Goal: Task Accomplishment & Management: Use online tool/utility

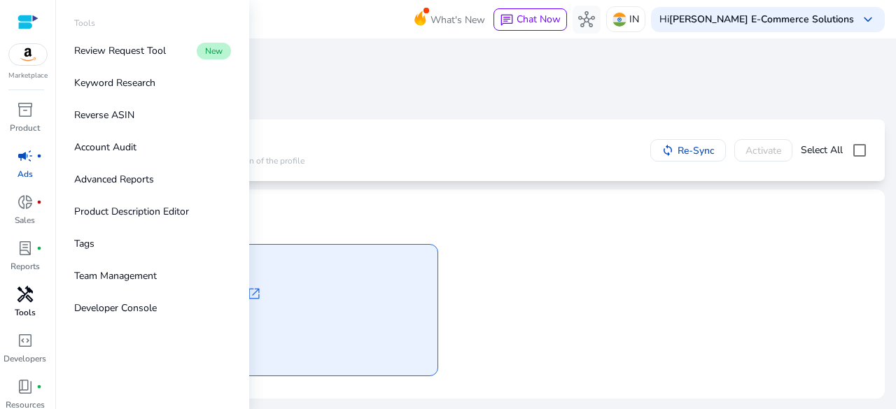
click at [21, 302] on span "handyman" at bounding box center [25, 294] width 17 height 17
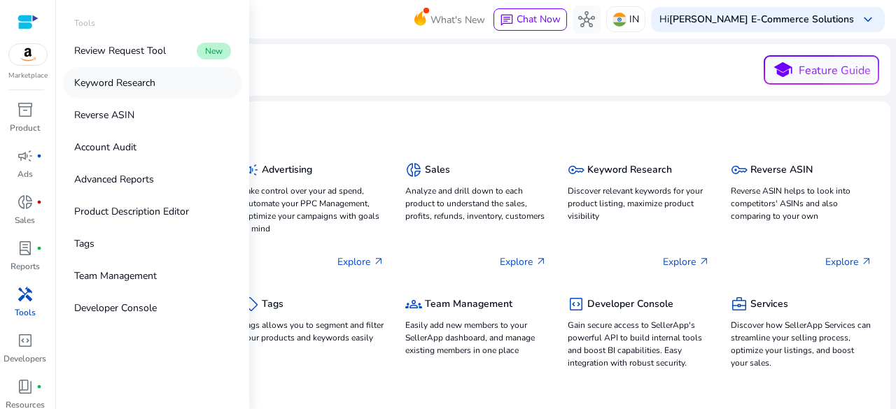
click at [155, 74] on link "Keyword Research" at bounding box center [152, 82] width 179 height 31
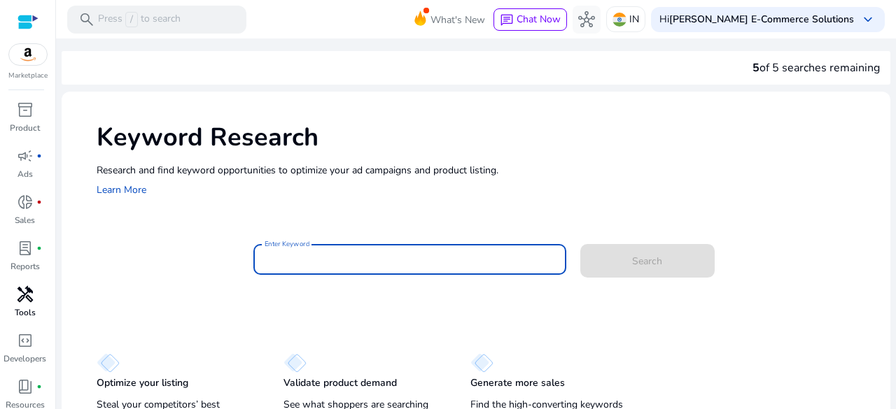
click at [304, 257] on input "Enter Keyword" at bounding box center [410, 259] width 290 height 15
paste input "**********"
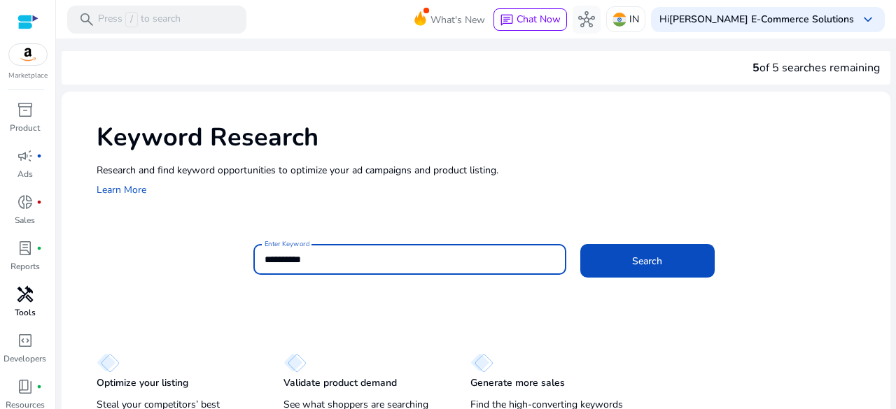
type input "**********"
click at [713, 269] on div "**********" at bounding box center [566, 266] width 626 height 45
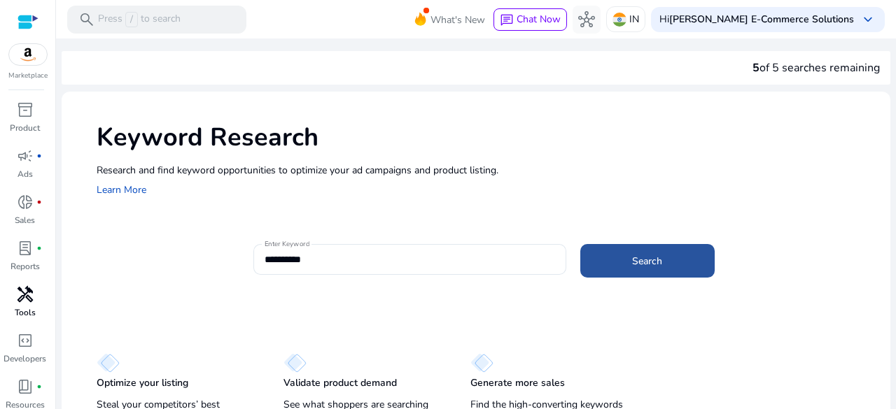
click at [676, 269] on span at bounding box center [647, 261] width 134 height 34
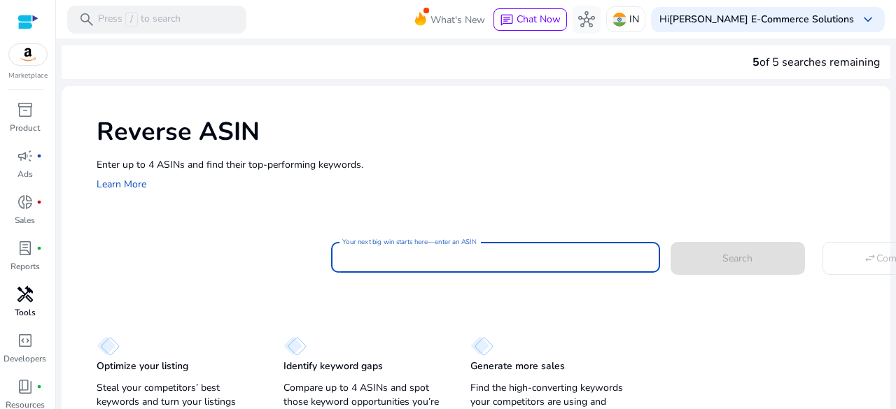
click at [542, 260] on input "Your next big win starts here—enter an ASIN" at bounding box center [495, 257] width 307 height 15
paste input "**********"
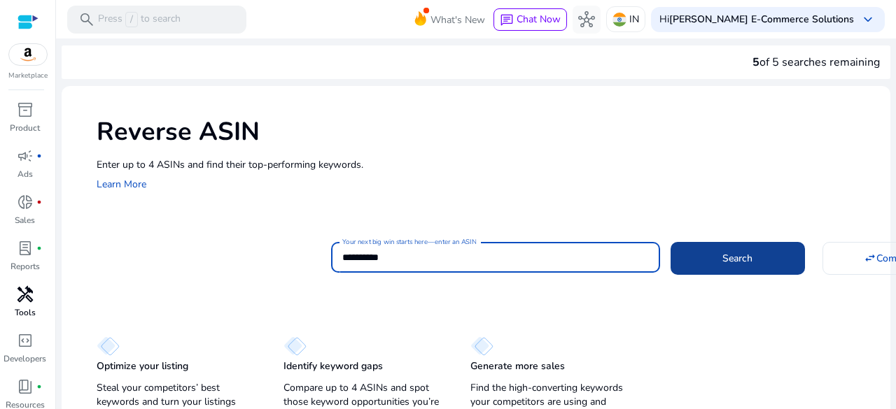
type input "**********"
click at [706, 265] on span at bounding box center [738, 258] width 134 height 34
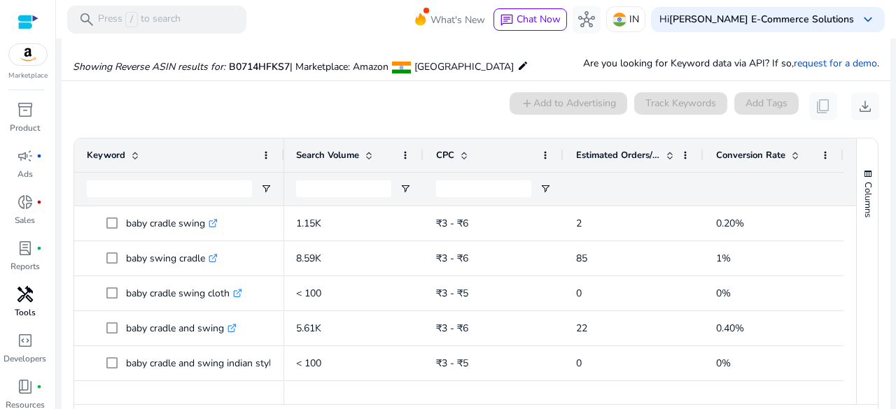
click at [665, 155] on span at bounding box center [669, 155] width 11 height 11
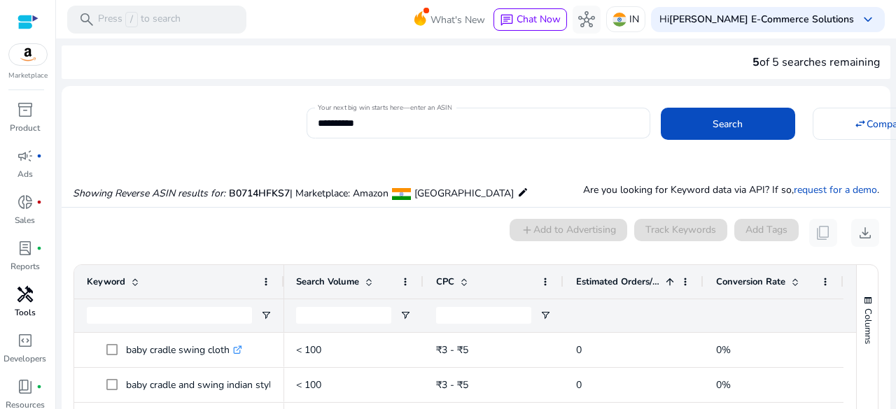
click at [664, 275] on div "Estimated Orders/Month 1" at bounding box center [625, 282] width 99 height 27
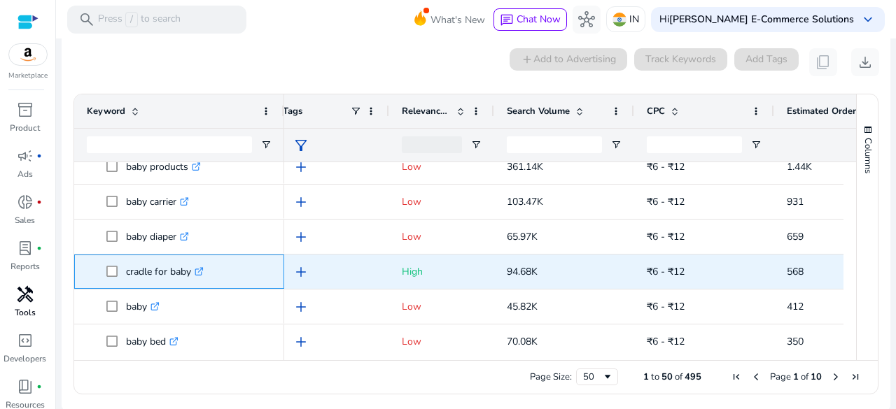
click at [202, 271] on icon at bounding box center [200, 269] width 5 height 5
drag, startPoint x: 125, startPoint y: 269, endPoint x: 194, endPoint y: 265, distance: 69.4
click at [194, 265] on span "cradle for baby .st0{fill:#2c8af8}" at bounding box center [188, 272] width 165 height 29
click at [194, 265] on link ".st0{fill:#2c8af8}" at bounding box center [197, 271] width 13 height 13
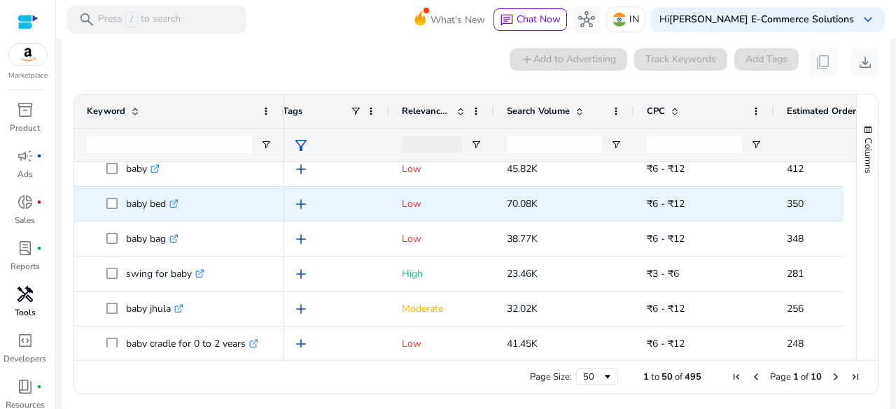
scroll to position [186, 0]
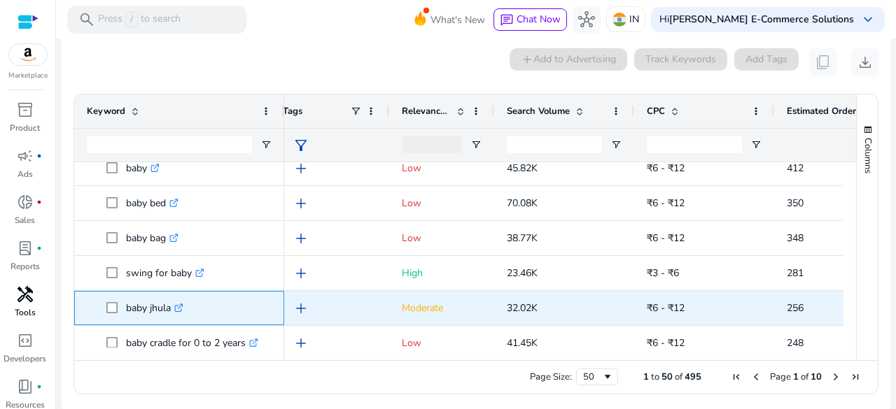
drag, startPoint x: 171, startPoint y: 308, endPoint x: 122, endPoint y: 305, distance: 49.1
click at [122, 305] on span "baby jhula .st0{fill:#2c8af8}" at bounding box center [188, 308] width 165 height 29
copy span "baby jhula"
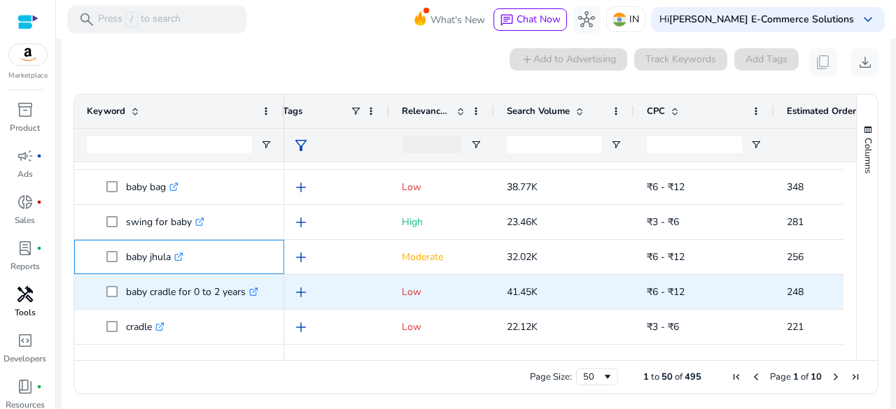
scroll to position [238, 0]
drag, startPoint x: 120, startPoint y: 294, endPoint x: 244, endPoint y: 290, distance: 123.9
click at [244, 290] on span "baby cradle for 0 to 2 years .st0{fill:#2c8af8}" at bounding box center [188, 291] width 165 height 29
copy span "baby cradle for 0 to 2 years"
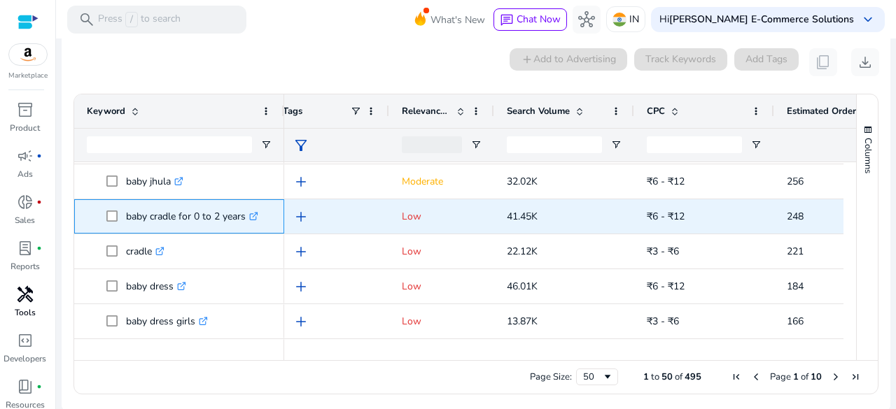
scroll to position [325, 0]
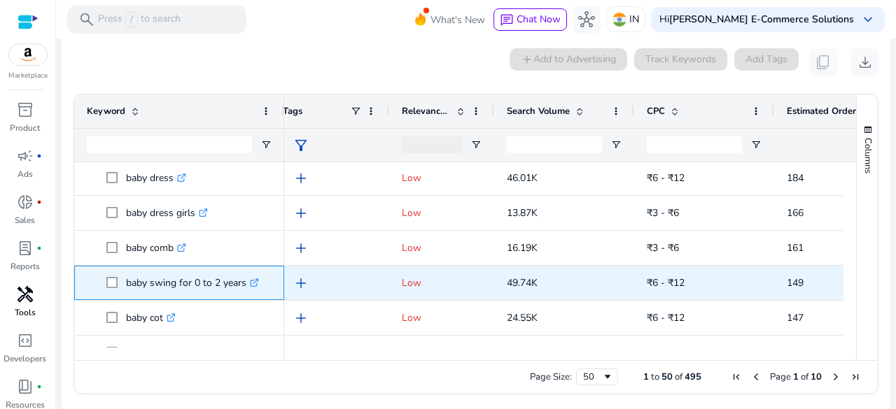
drag, startPoint x: 125, startPoint y: 281, endPoint x: 243, endPoint y: 283, distance: 118.3
click at [243, 283] on span "baby swing for 0 to 2 years .st0{fill:#2c8af8}" at bounding box center [188, 283] width 165 height 29
copy span "baby swing for 0 to 2 years"
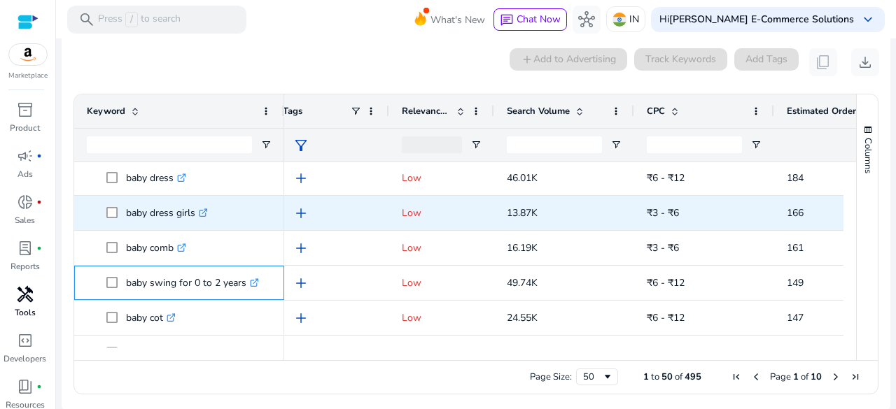
scroll to position [493, 0]
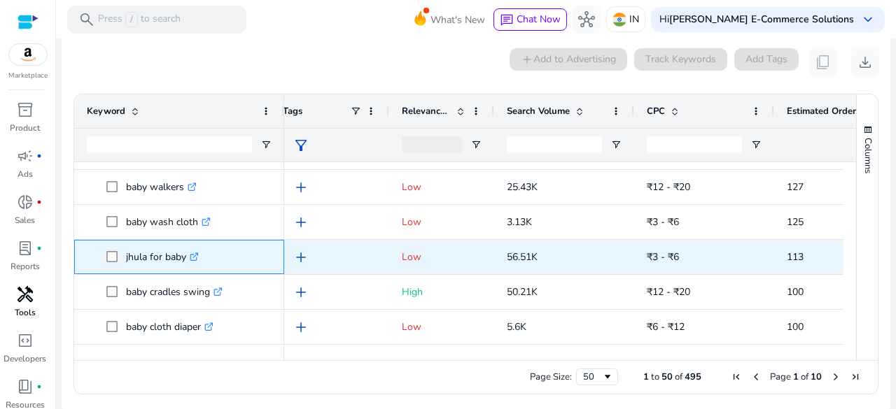
drag, startPoint x: 123, startPoint y: 259, endPoint x: 183, endPoint y: 259, distance: 60.2
click at [183, 259] on span "jhula for baby .st0{fill:#2c8af8}" at bounding box center [188, 257] width 165 height 29
copy span "jhula for baby"
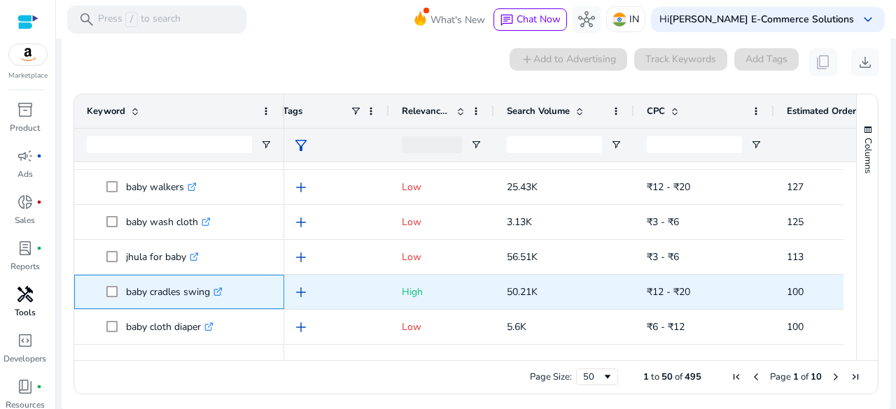
drag, startPoint x: 125, startPoint y: 290, endPoint x: 209, endPoint y: 293, distance: 84.0
click at [209, 293] on span "baby cradles swing .st0{fill:#2c8af8}" at bounding box center [188, 292] width 165 height 29
click at [209, 293] on p "baby cradles swing .st0{fill:#2c8af8}" at bounding box center [174, 292] width 97 height 29
drag, startPoint x: 125, startPoint y: 288, endPoint x: 209, endPoint y: 282, distance: 83.5
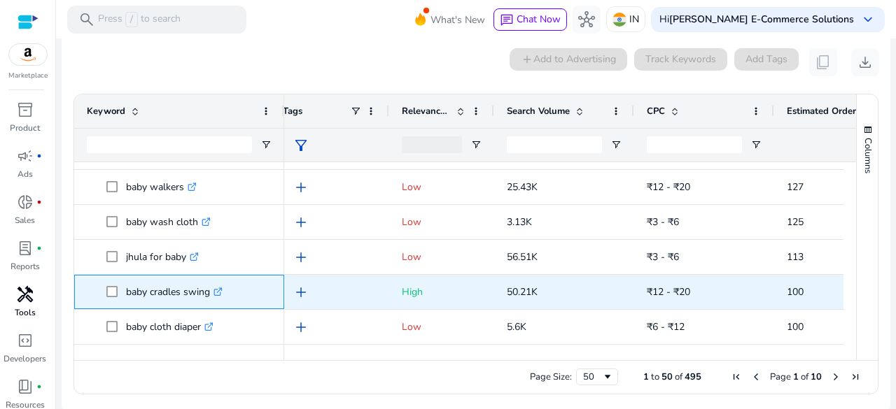
click at [209, 282] on p "baby cradles swing .st0{fill:#2c8af8}" at bounding box center [174, 292] width 97 height 29
copy p "baby cradles swing"
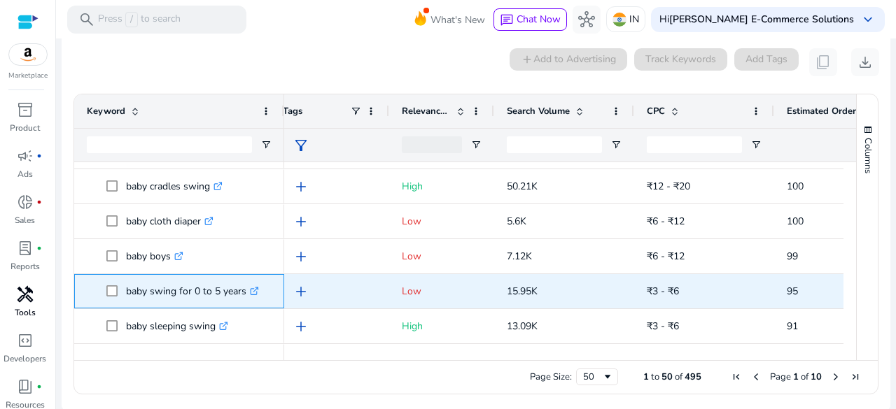
drag, startPoint x: 125, startPoint y: 291, endPoint x: 243, endPoint y: 290, distance: 118.3
click at [243, 290] on span "baby swing for 0 to 5 years .st0{fill:#2c8af8}" at bounding box center [188, 291] width 165 height 29
copy span "baby swing for 0 to 5 years"
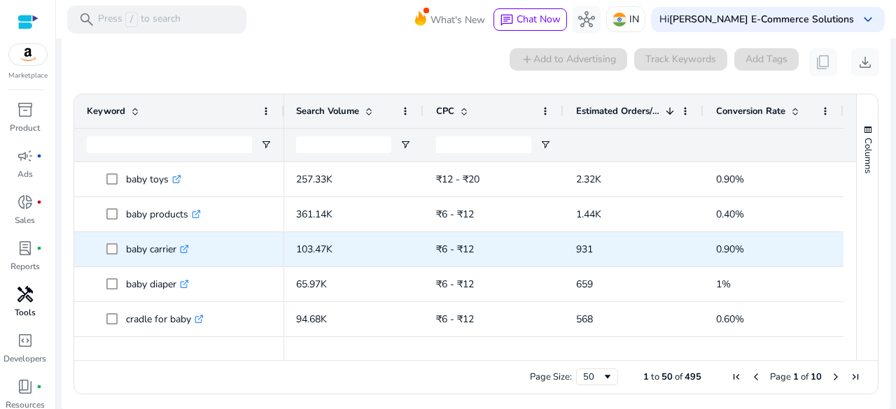
scroll to position [0, 0]
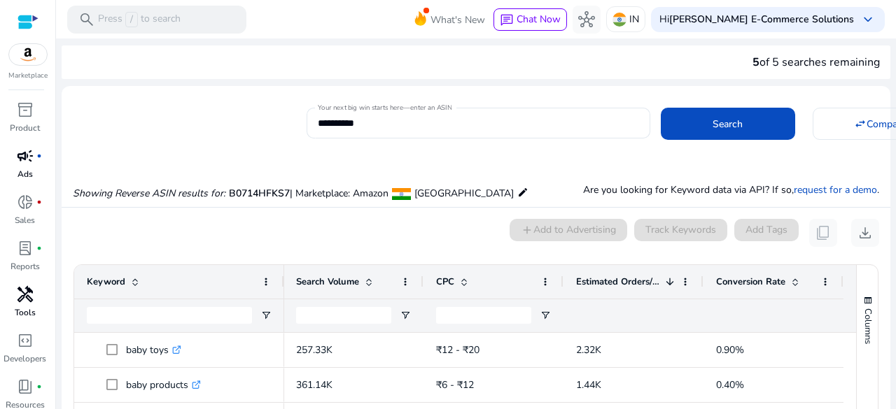
click at [25, 169] on p "Ads" at bounding box center [24, 174] width 15 height 13
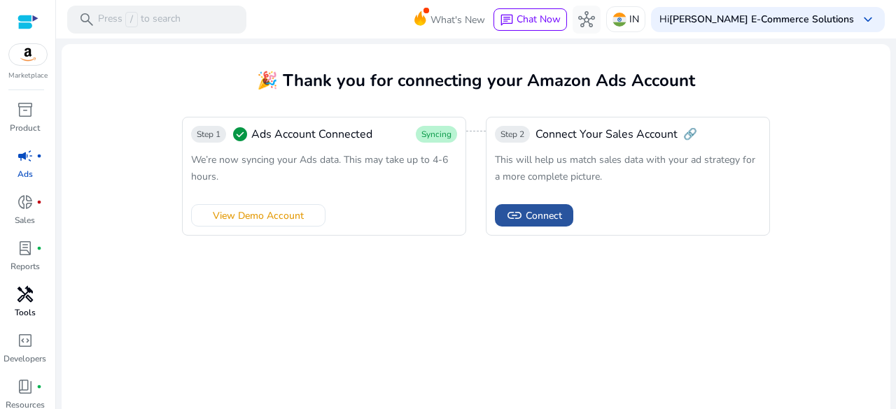
click at [534, 215] on span "Connect" at bounding box center [544, 216] width 36 height 15
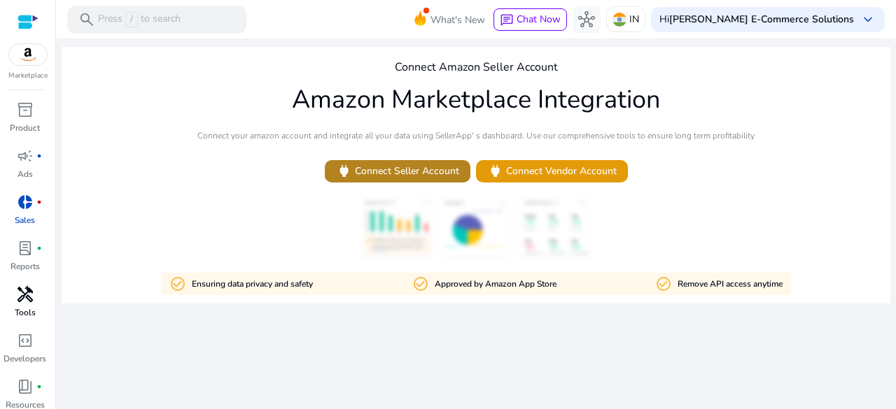
click at [416, 178] on span "power Connect Seller Account" at bounding box center [397, 171] width 123 height 16
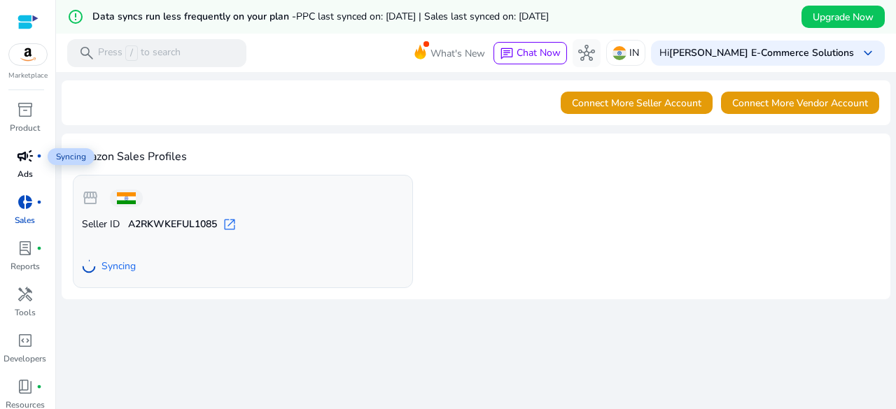
click at [29, 156] on span "campaign" at bounding box center [25, 156] width 17 height 17
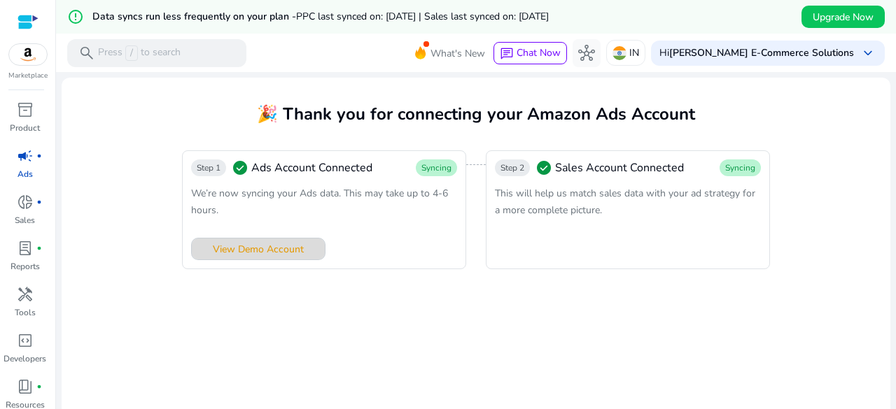
click at [265, 257] on span at bounding box center [258, 249] width 133 height 34
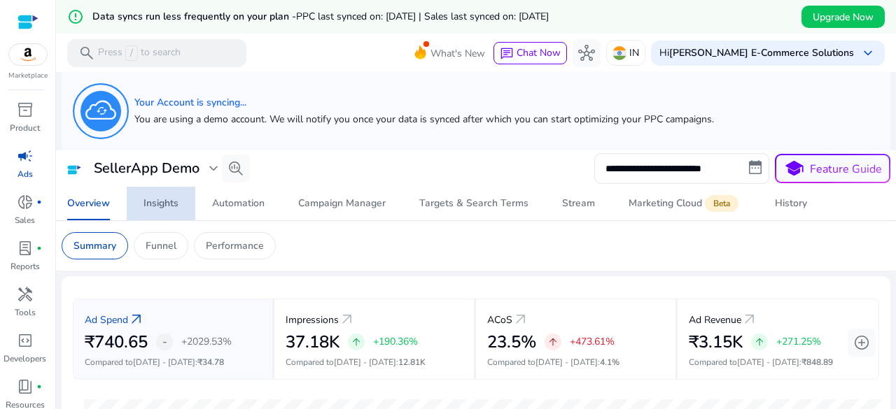
click at [176, 204] on div "Insights" at bounding box center [160, 204] width 35 height 10
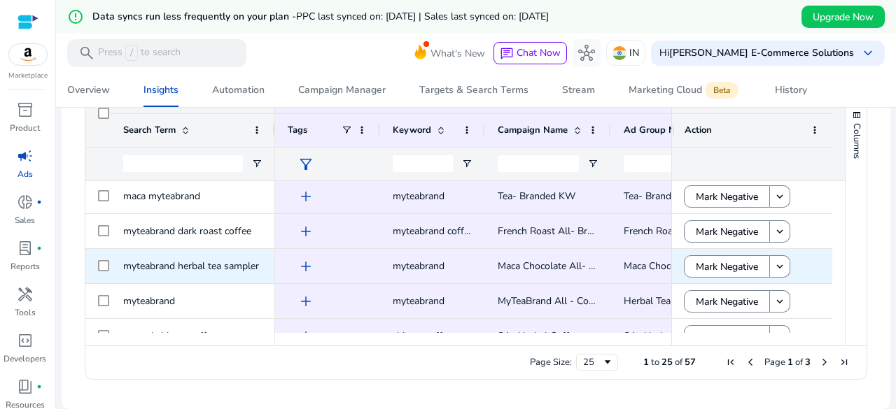
scroll to position [722, 0]
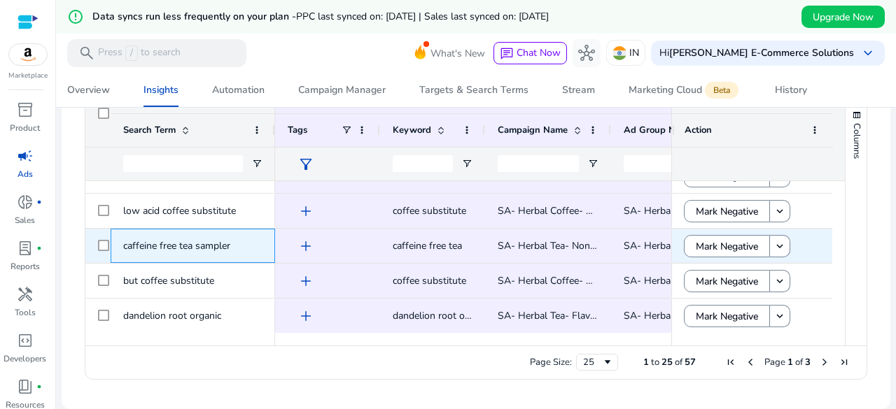
click at [245, 252] on span "caffeine free tea sampler" at bounding box center [192, 246] width 139 height 29
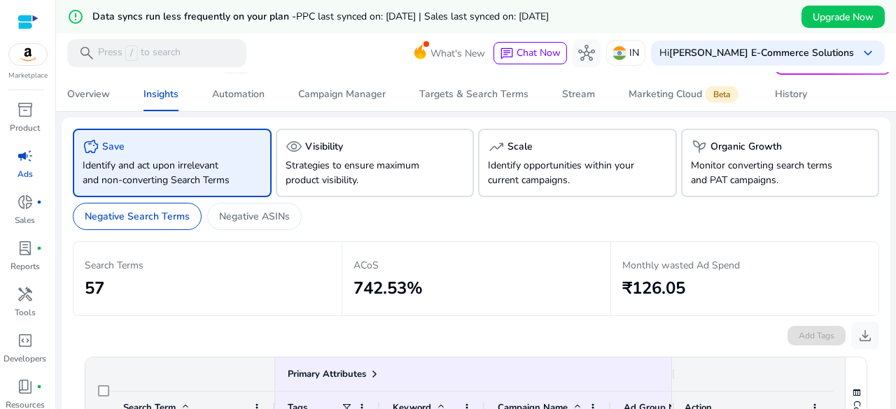
scroll to position [103, 0]
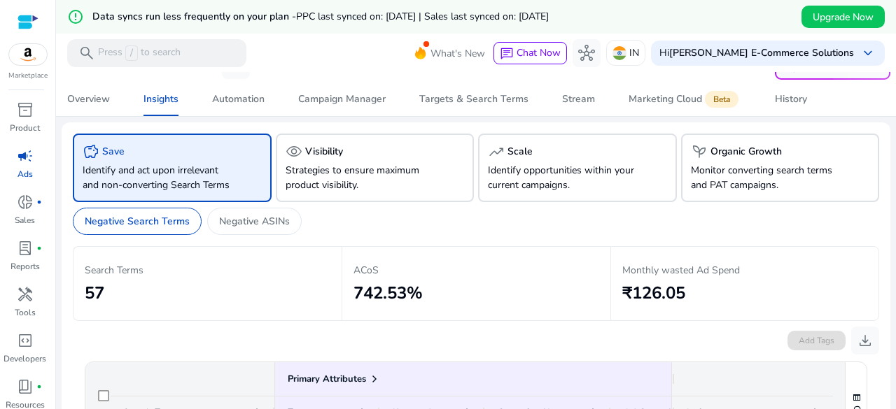
click at [363, 152] on div "visibility Visibility" at bounding box center [375, 151] width 179 height 17
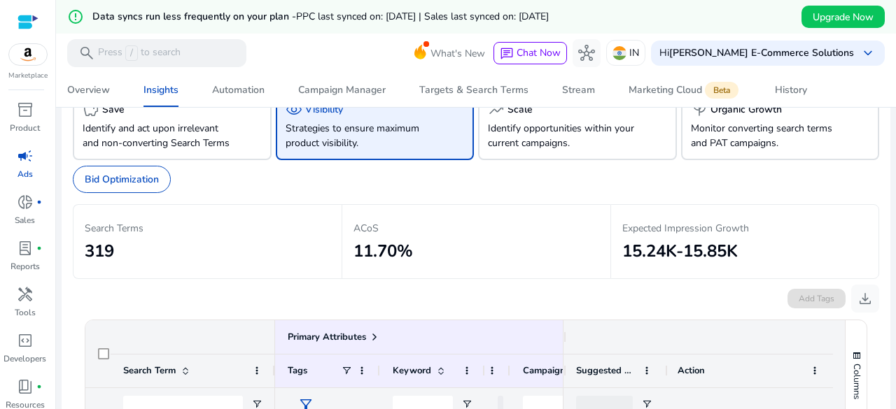
scroll to position [50, 0]
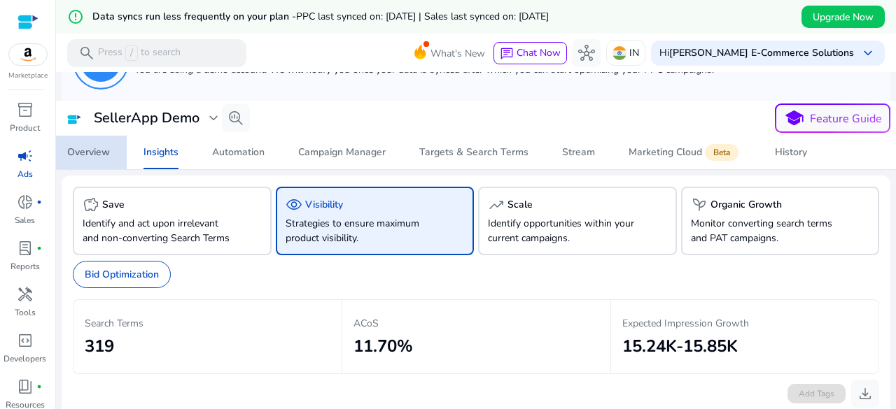
click at [111, 152] on link "Overview" at bounding box center [88, 153] width 76 height 34
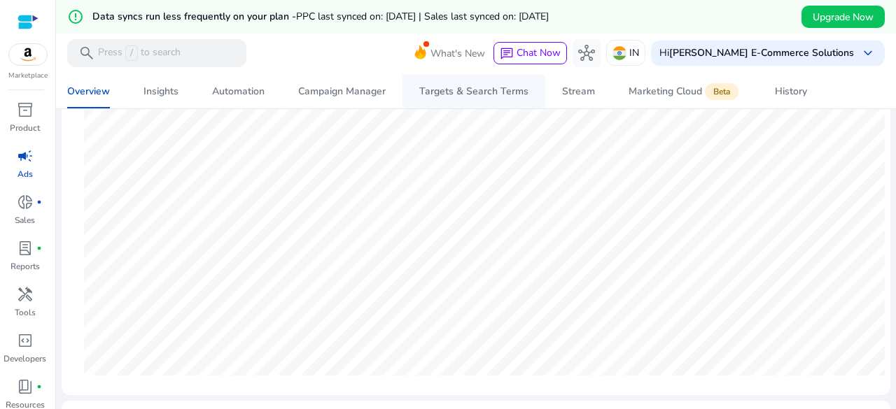
scroll to position [239, 0]
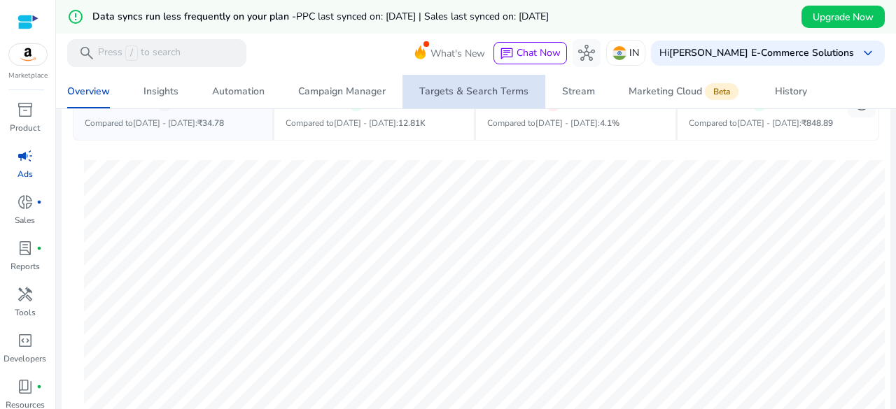
click at [504, 96] on div "Targets & Search Terms" at bounding box center [473, 92] width 109 height 10
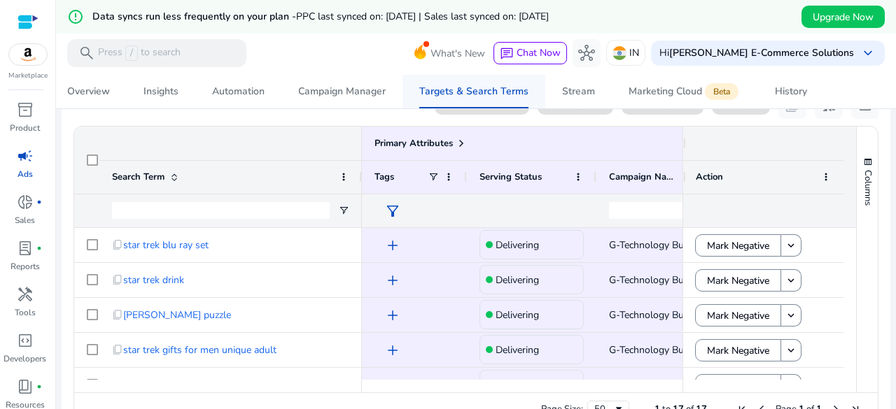
scroll to position [264, 0]
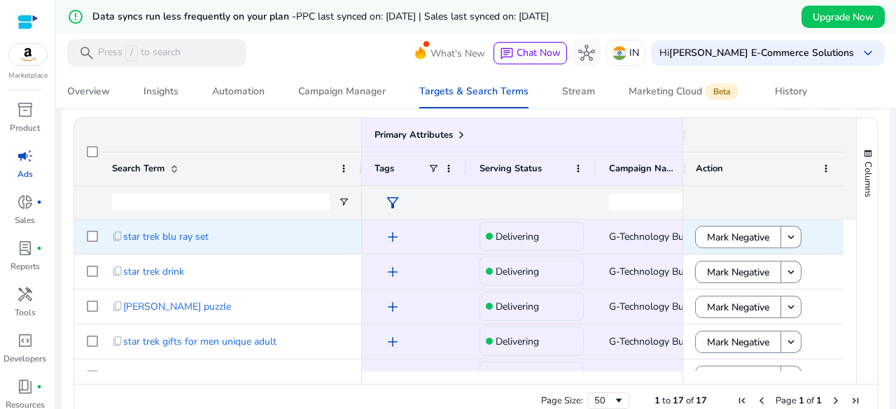
click at [597, 223] on div "G-Technology Bundles - Product Targets" at bounding box center [657, 237] width 122 height 34
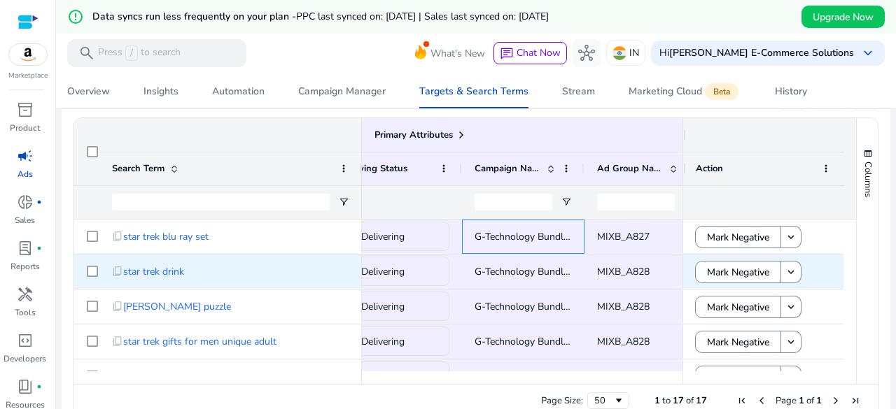
scroll to position [0, 0]
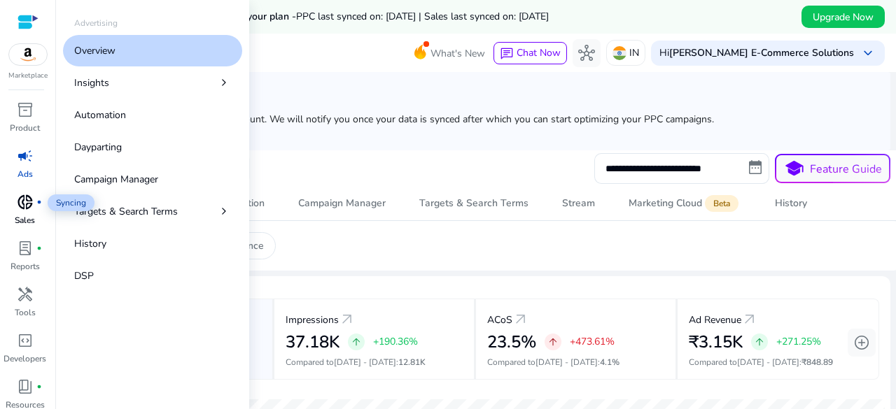
click at [24, 201] on span "donut_small" at bounding box center [25, 202] width 17 height 17
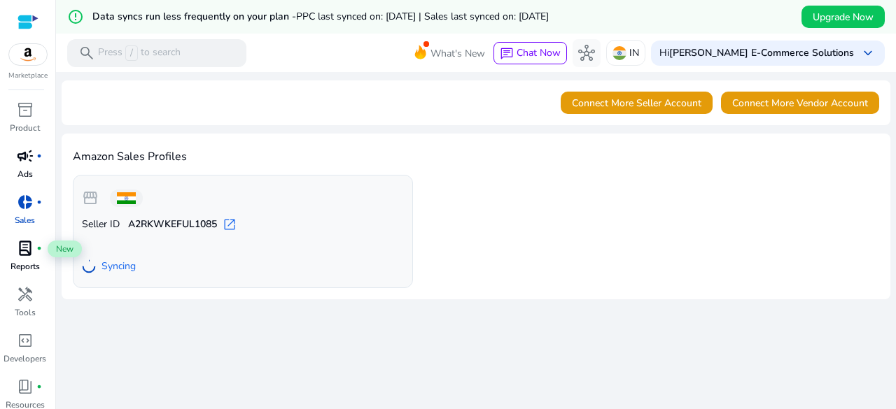
click at [31, 258] on div "lab_profile fiber_manual_record" at bounding box center [25, 248] width 39 height 22
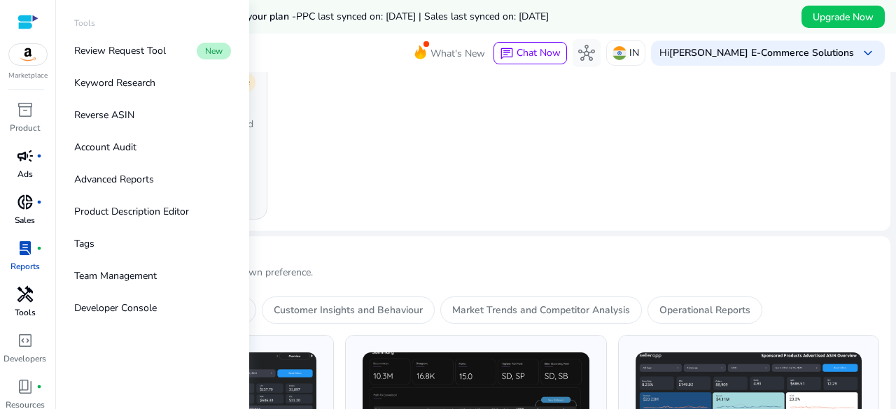
click at [24, 299] on span "handyman" at bounding box center [25, 294] width 17 height 17
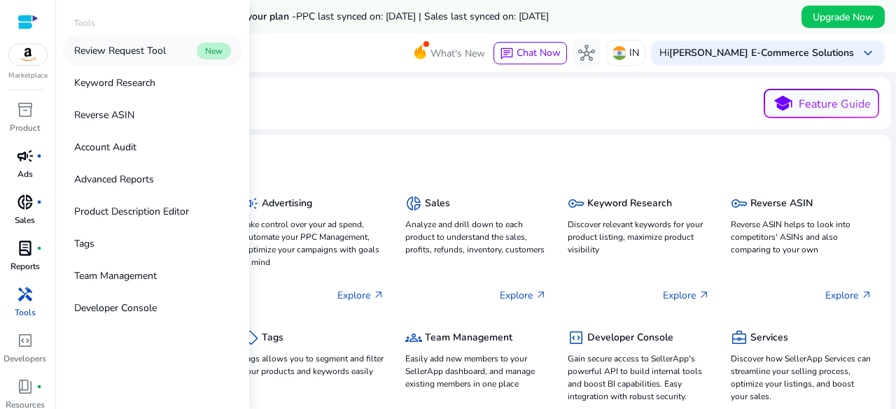
click at [161, 54] on p "Review Request Tool" at bounding box center [120, 50] width 92 height 15
click at [169, 237] on link "Tags" at bounding box center [152, 243] width 179 height 31
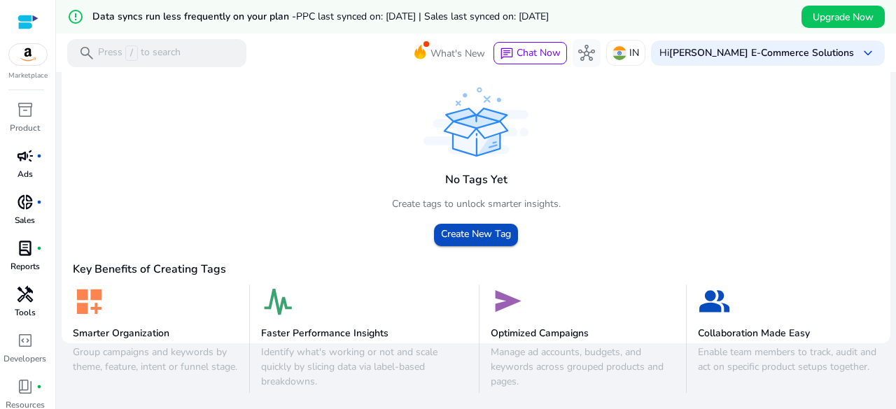
scroll to position [133, 0]
click at [459, 233] on span "Create New Tag" at bounding box center [476, 235] width 70 height 12
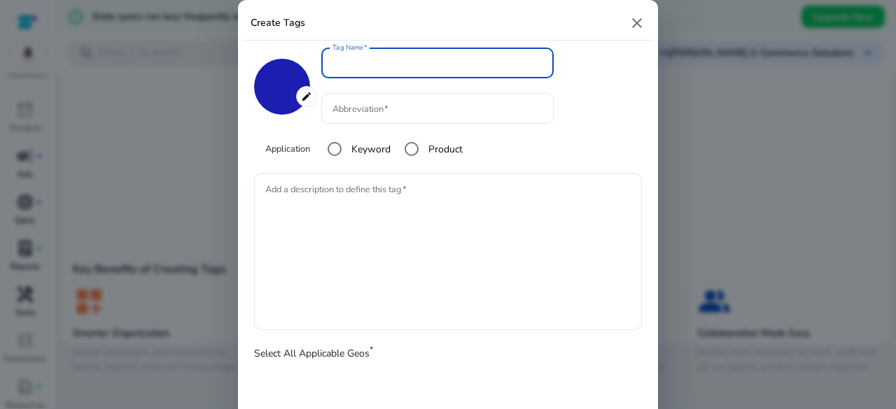
type input "*******"
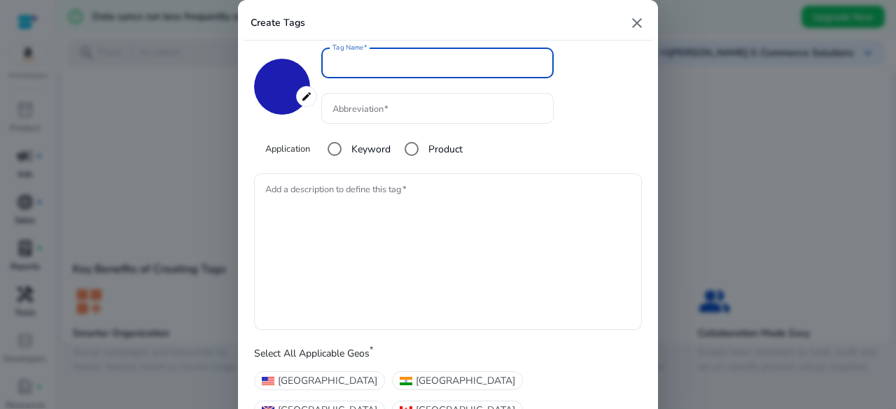
click at [416, 376] on span "[GEOGRAPHIC_DATA]" at bounding box center [465, 381] width 99 height 15
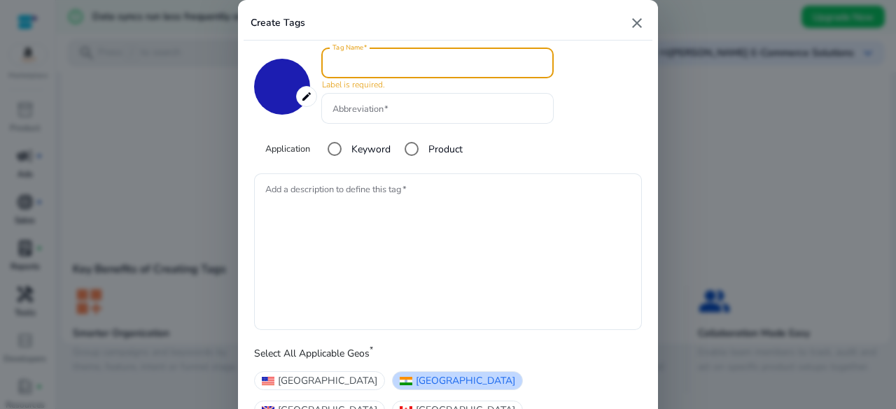
click at [384, 61] on input "Tag Name" at bounding box center [437, 62] width 210 height 15
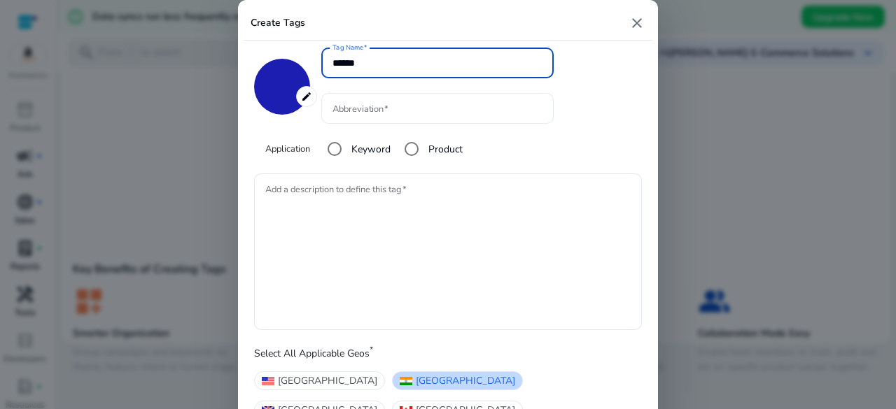
type input "******"
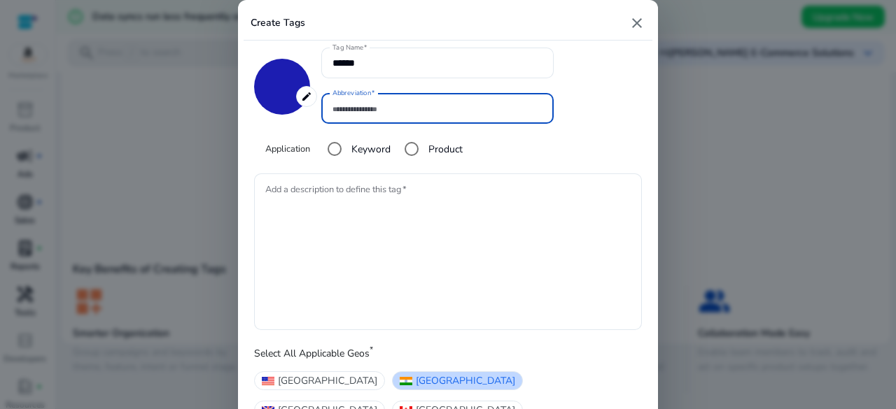
click at [378, 109] on input "Abbreviation" at bounding box center [437, 108] width 210 height 15
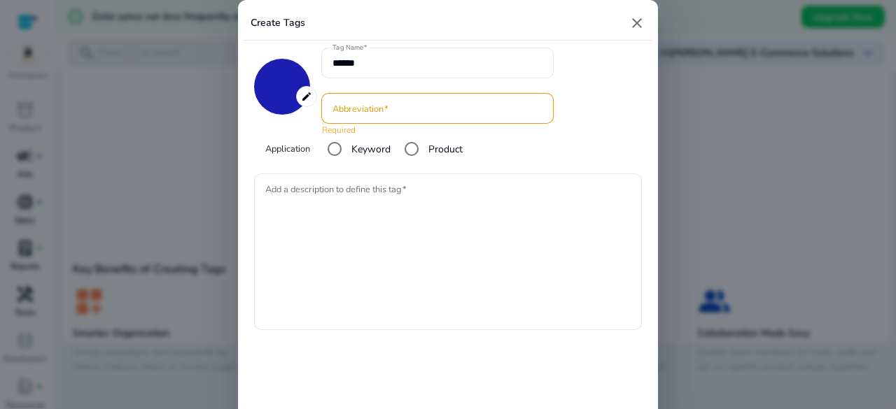
click at [365, 111] on input "Abbreviation" at bounding box center [437, 108] width 210 height 15
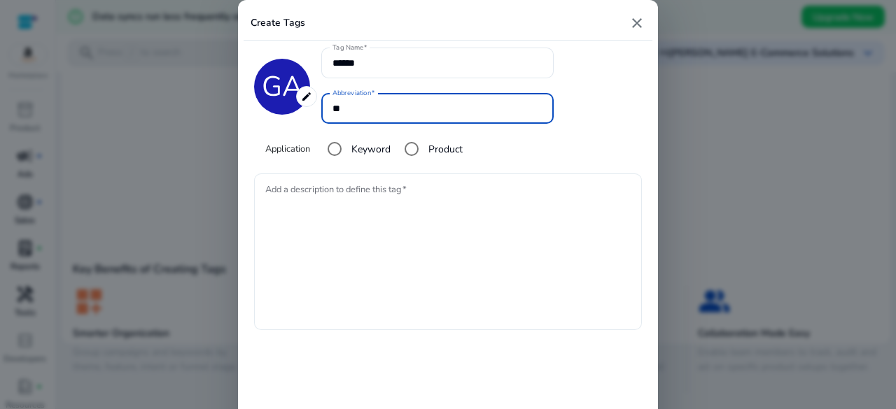
type input "**"
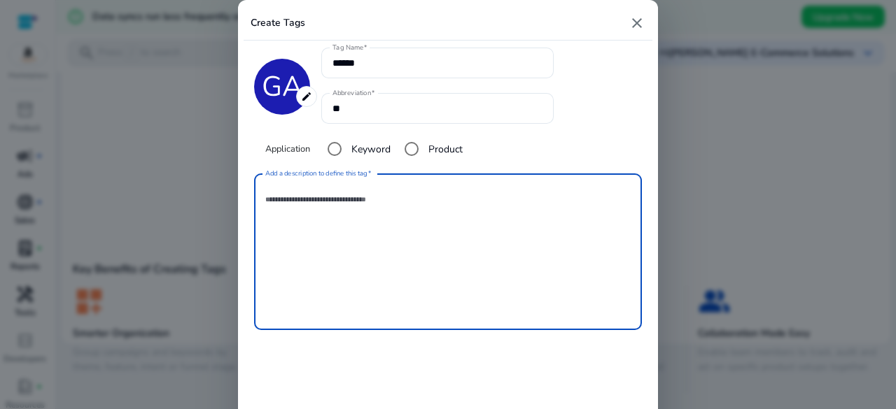
click at [347, 225] on textarea "Add a description to define this tag" at bounding box center [447, 252] width 365 height 143
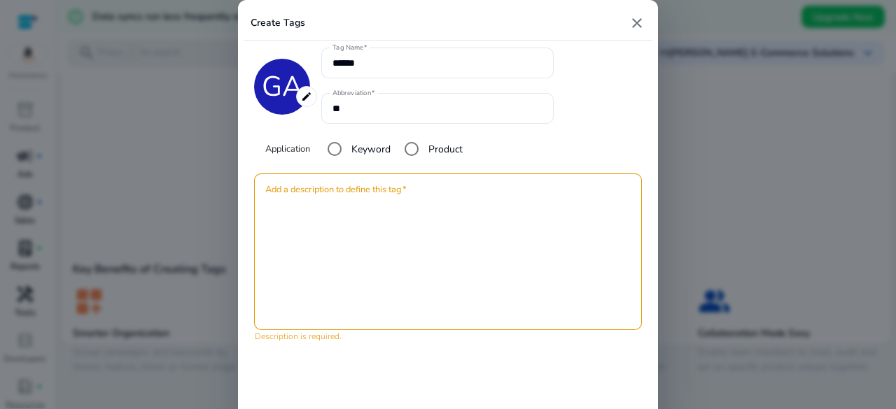
click at [633, 19] on mat-icon "close" at bounding box center [637, 23] width 17 height 17
type input "*******"
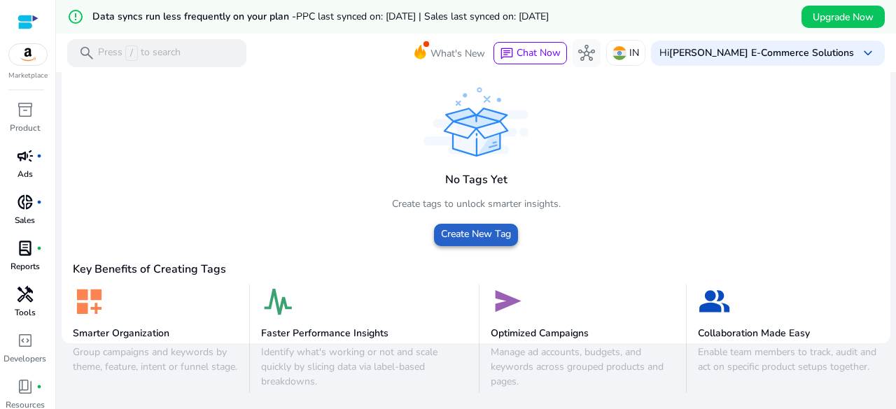
scroll to position [14, 0]
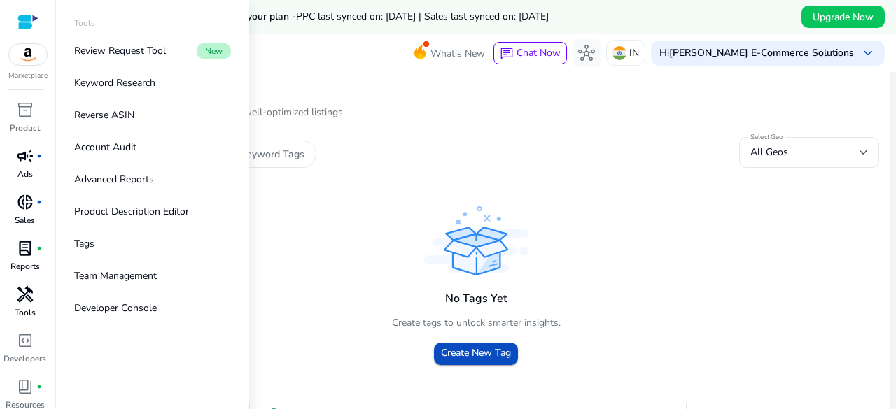
click at [27, 304] on div "handyman" at bounding box center [25, 294] width 39 height 22
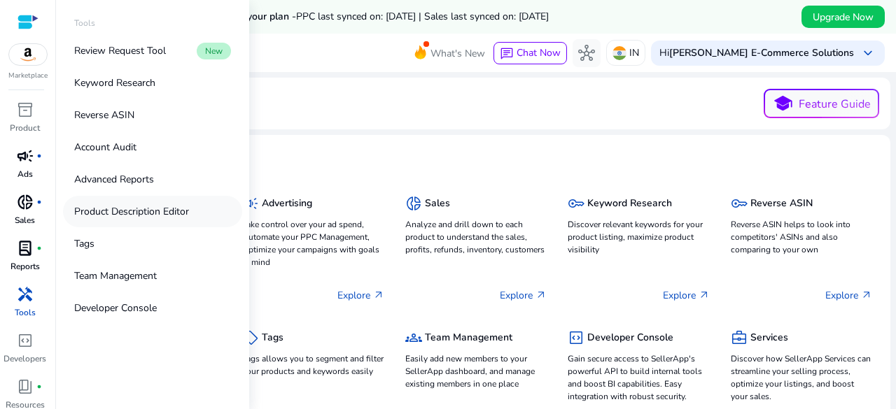
click at [146, 204] on p "Product Description Editor" at bounding box center [131, 211] width 115 height 15
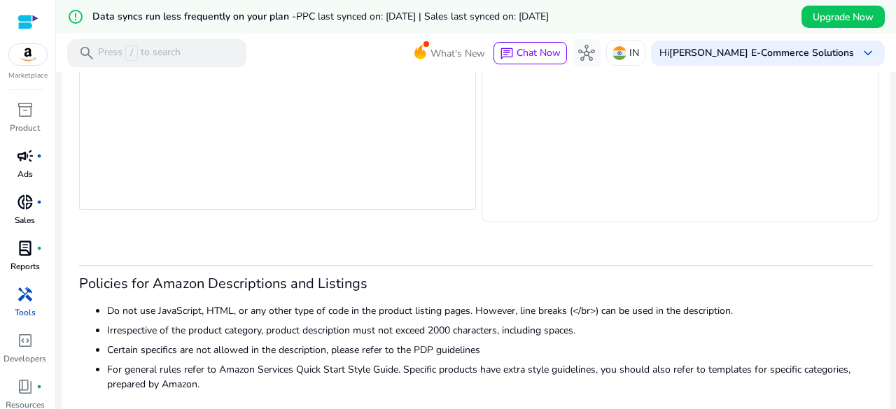
scroll to position [407, 0]
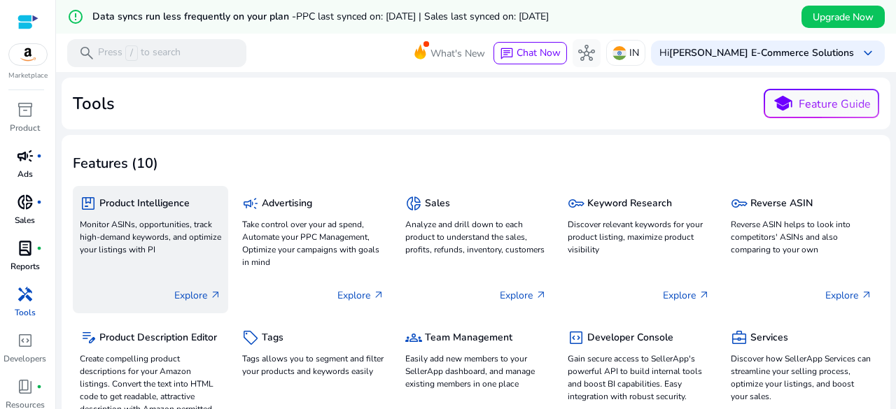
click at [198, 220] on p "Monitor ASINs, opportunities, track high-demand keywords, and optimize your lis…" at bounding box center [150, 237] width 141 height 38
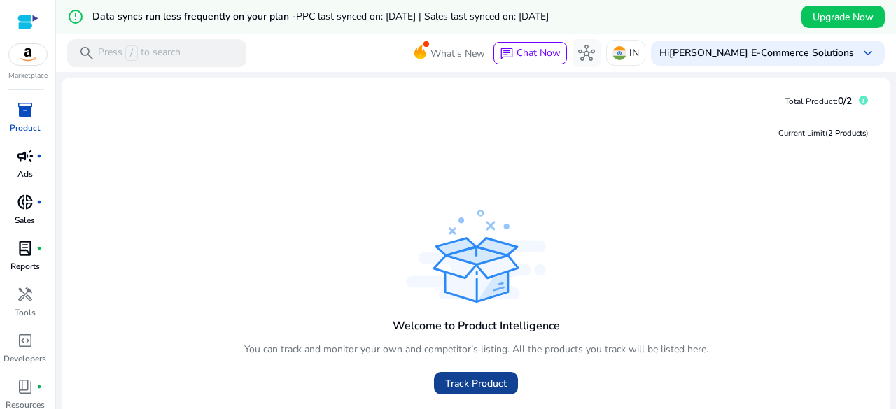
click at [448, 387] on span "Track Product" at bounding box center [476, 384] width 62 height 15
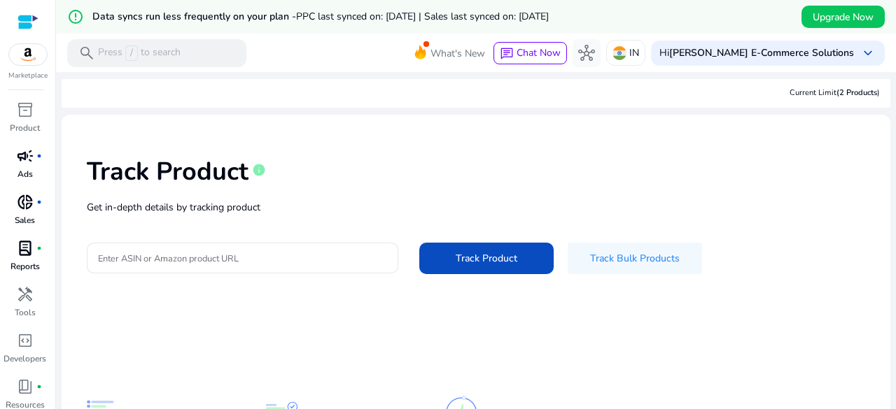
scroll to position [129, 0]
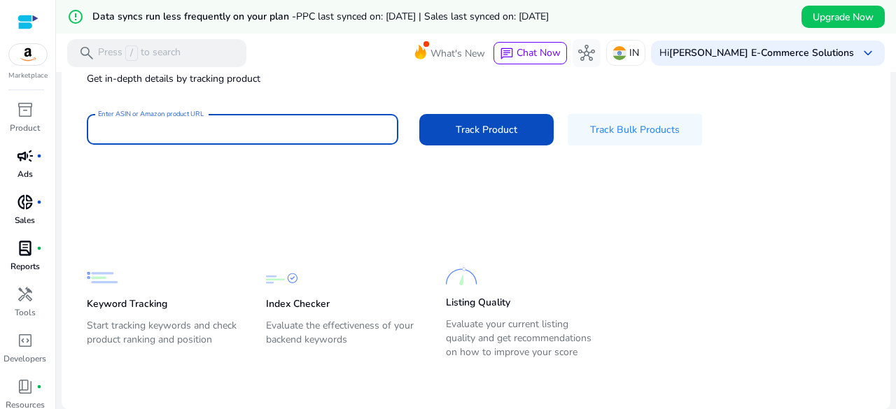
click at [245, 134] on input "Enter ASIN or Amazon product URL" at bounding box center [242, 129] width 289 height 15
paste input "**********"
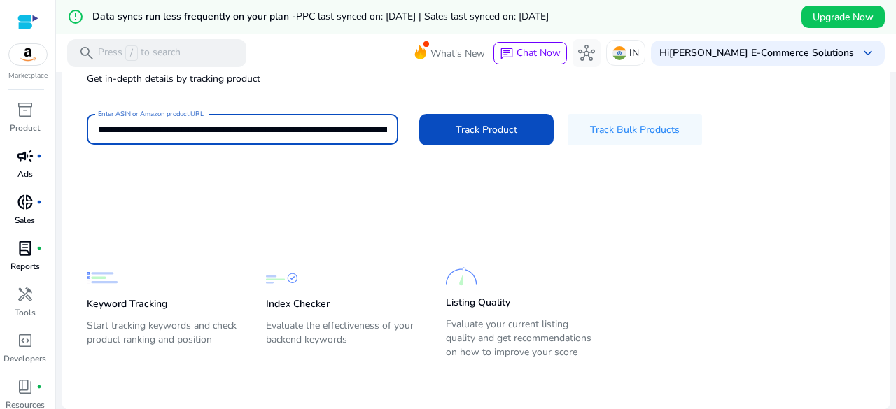
scroll to position [0, 2738]
type input "**********"
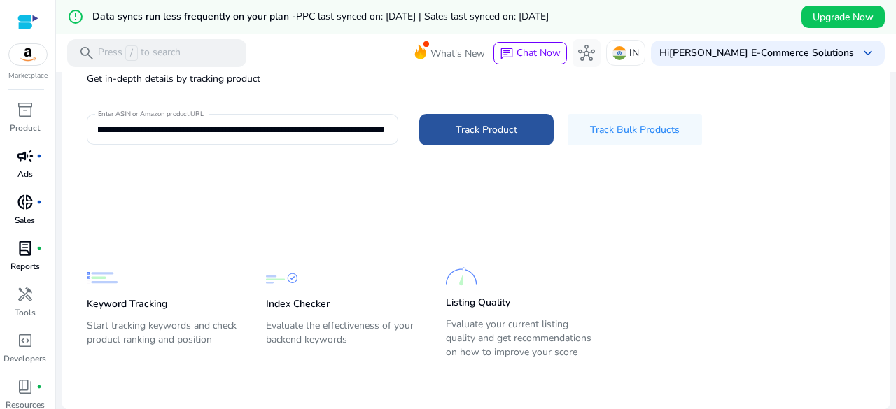
scroll to position [0, 0]
click at [516, 125] on span at bounding box center [486, 130] width 134 height 34
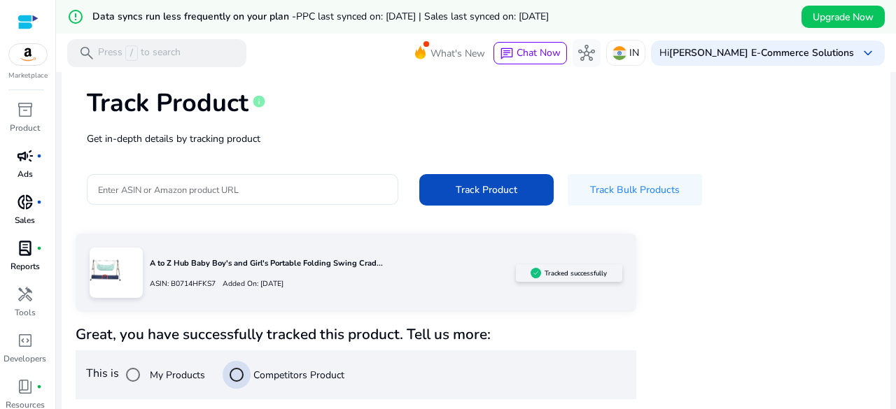
scroll to position [236, 0]
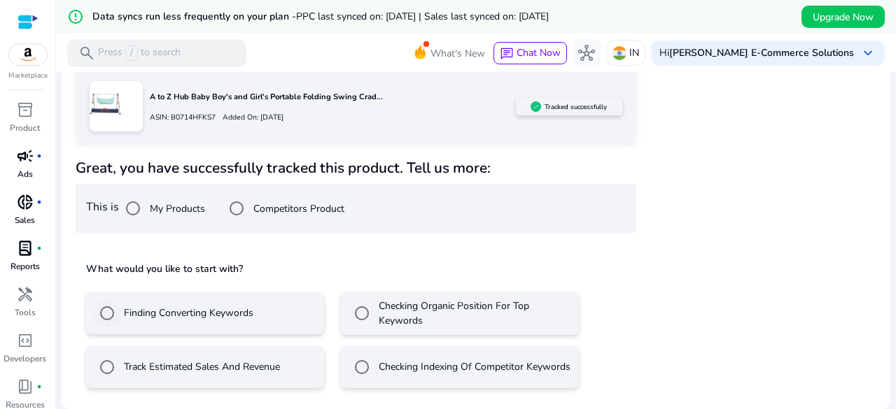
click at [195, 310] on label "Finding Converting Keywords" at bounding box center [187, 313] width 132 height 15
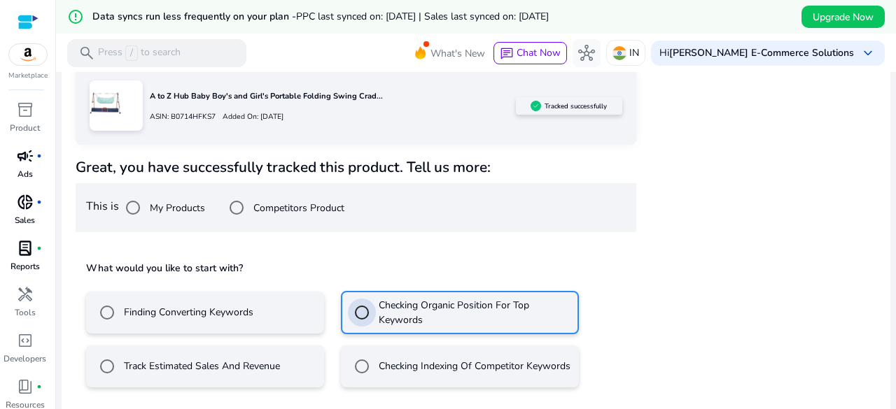
scroll to position [298, 0]
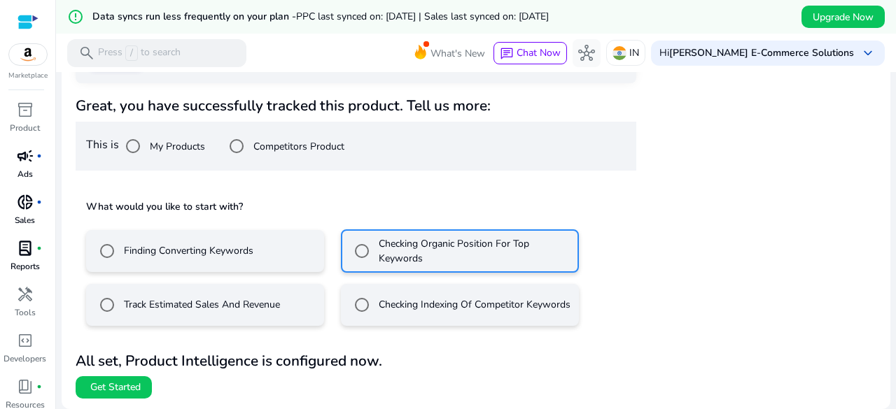
click at [258, 260] on mat-radio-button "Finding Converting Keywords" at bounding box center [205, 251] width 238 height 42
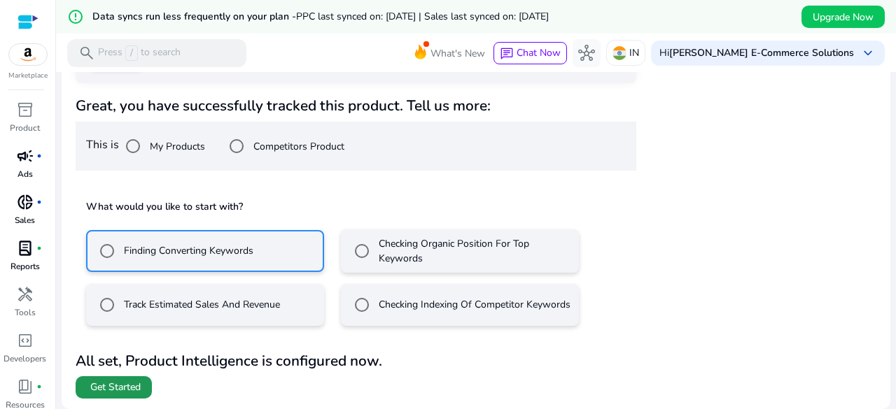
click at [133, 390] on span "Get Started" at bounding box center [115, 388] width 50 height 14
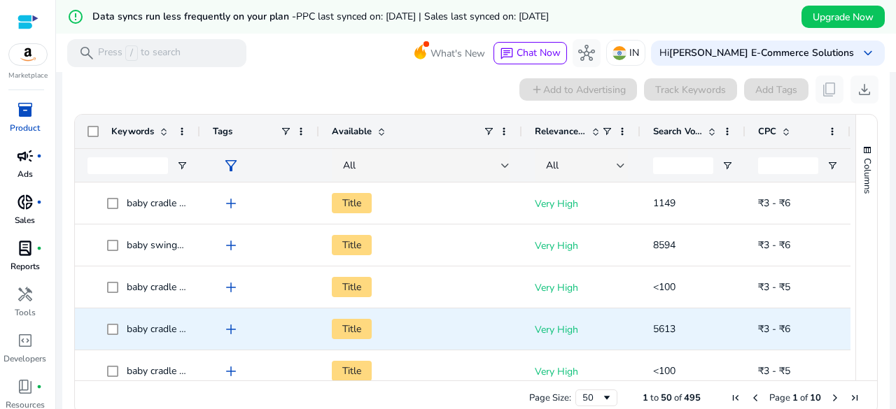
scroll to position [305, 0]
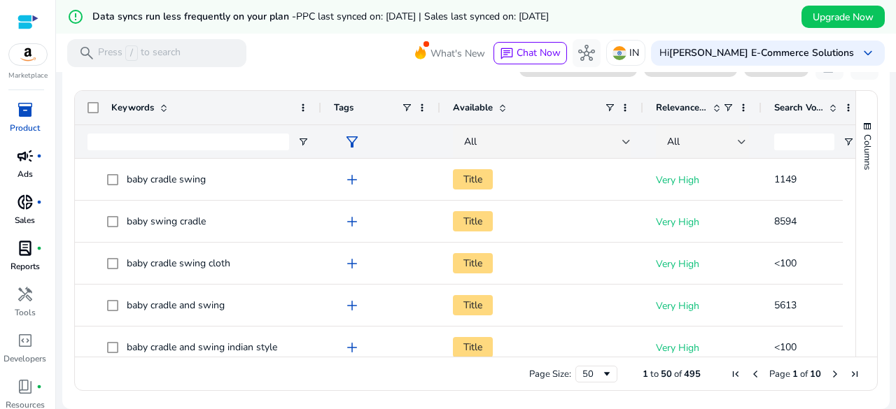
drag, startPoint x: 197, startPoint y: 100, endPoint x: 318, endPoint y: 108, distance: 121.3
click at [318, 108] on div at bounding box center [321, 108] width 6 height 34
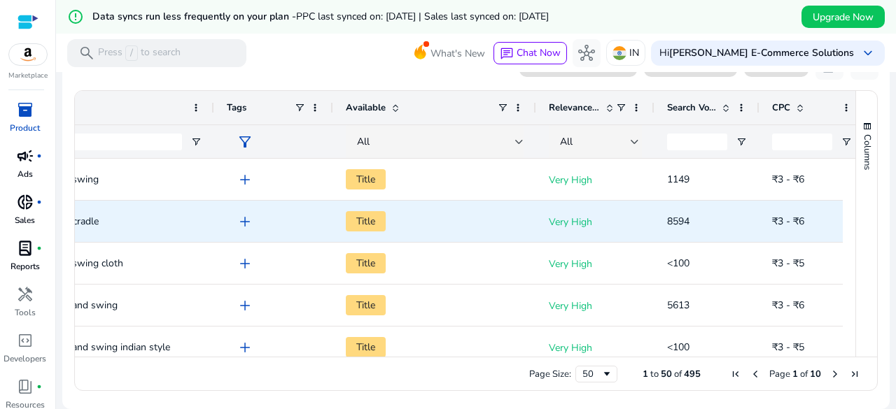
scroll to position [0, 134]
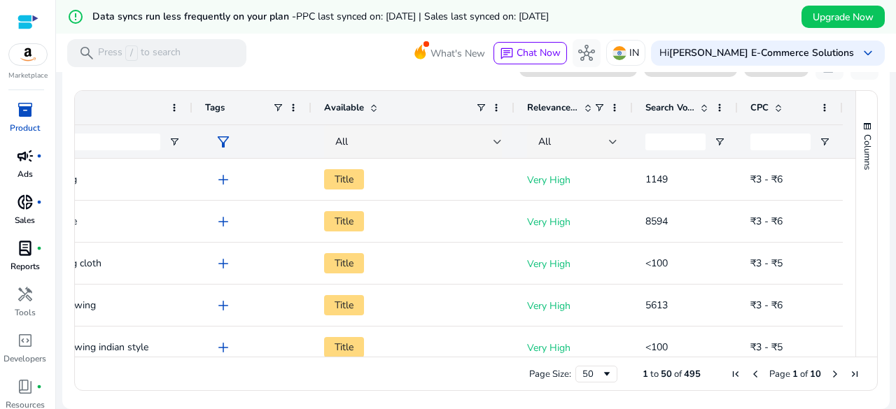
click at [687, 101] on span "Search Volume" at bounding box center [669, 107] width 49 height 13
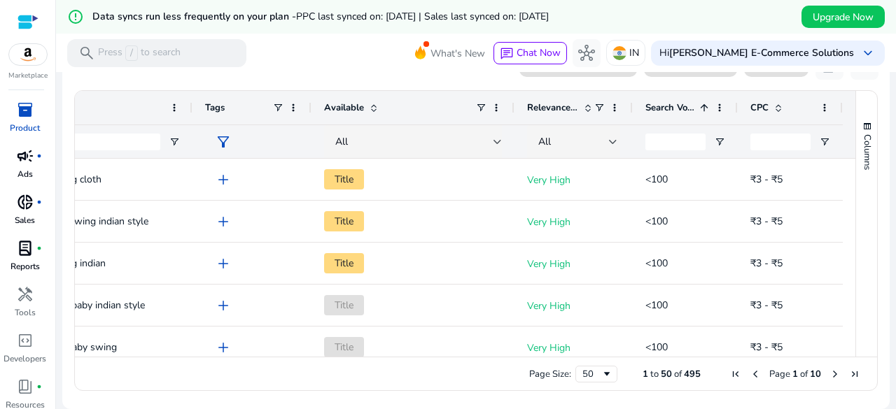
click at [694, 105] on span at bounding box center [701, 107] width 15 height 11
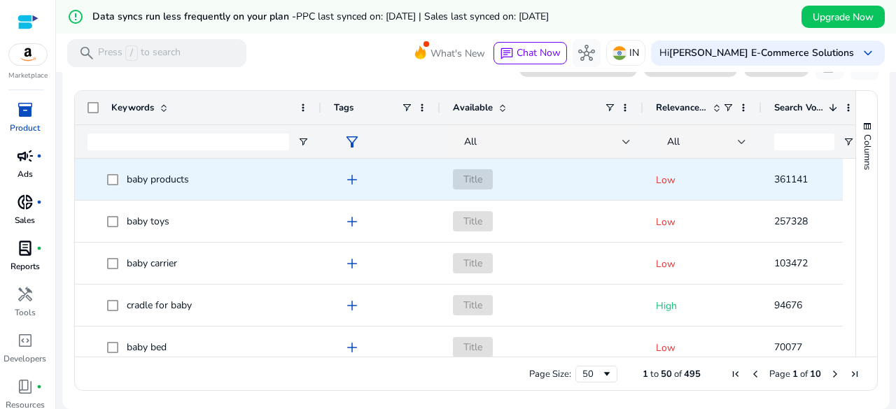
scroll to position [0, 85]
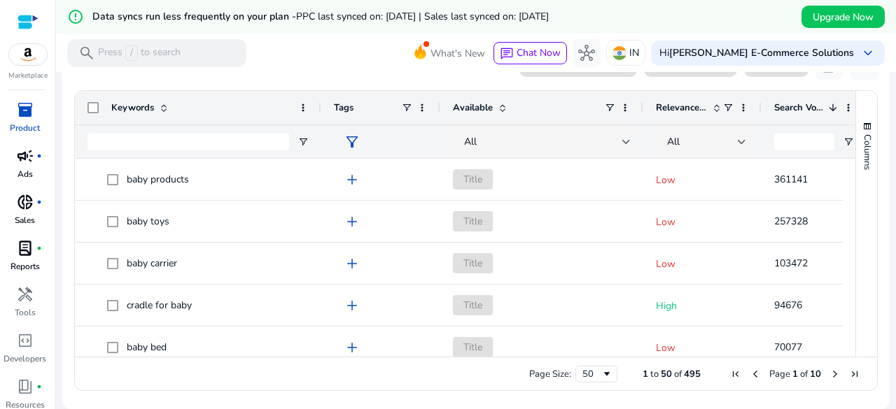
click at [34, 171] on link "campaign fiber_manual_record Ads" at bounding box center [25, 168] width 50 height 46
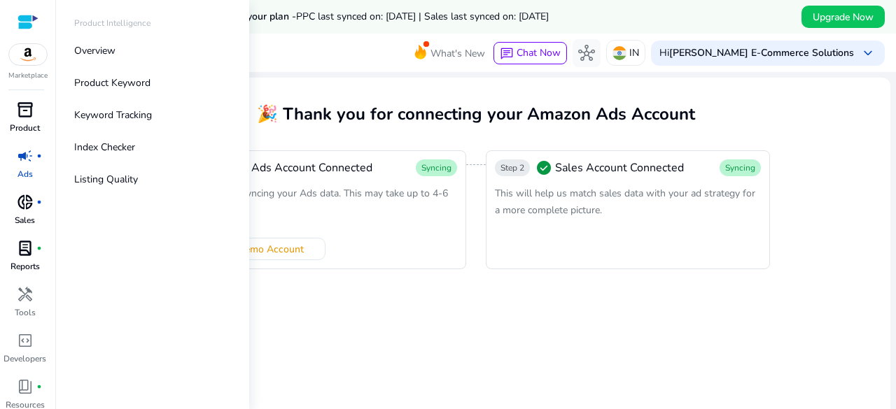
click at [29, 127] on p "Product" at bounding box center [25, 128] width 30 height 13
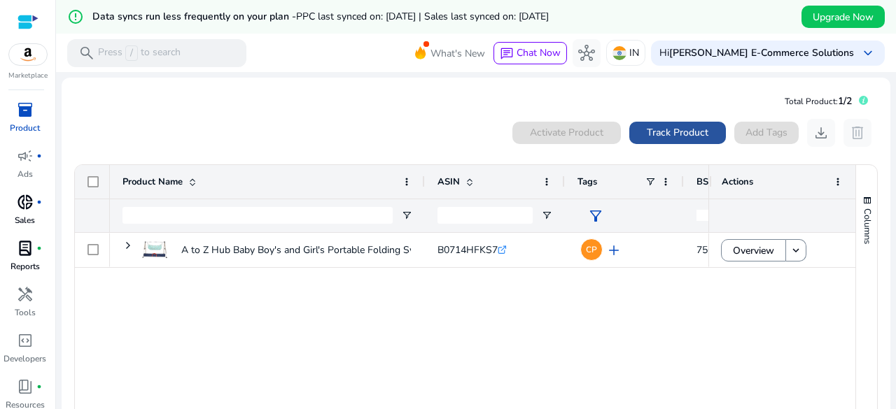
click at [662, 141] on span at bounding box center [677, 133] width 97 height 34
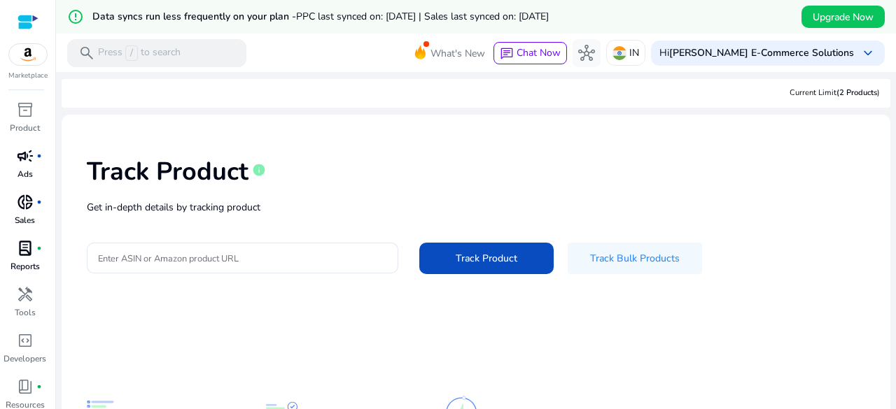
click at [0, 167] on link "campaign fiber_manual_record Ads" at bounding box center [25, 168] width 50 height 46
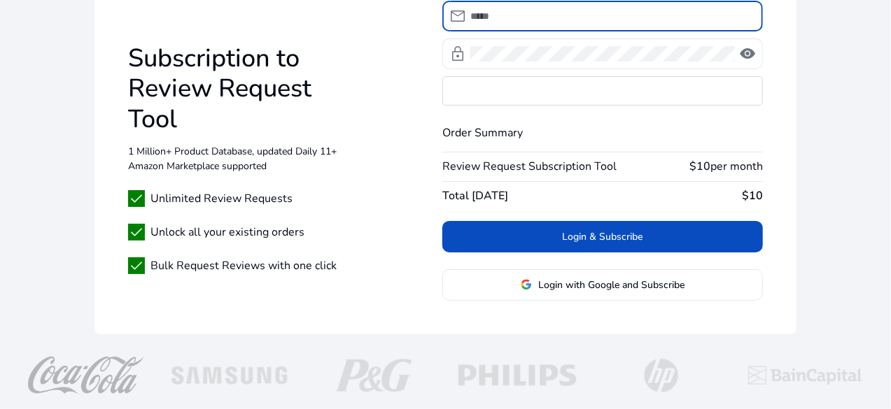
scroll to position [128, 0]
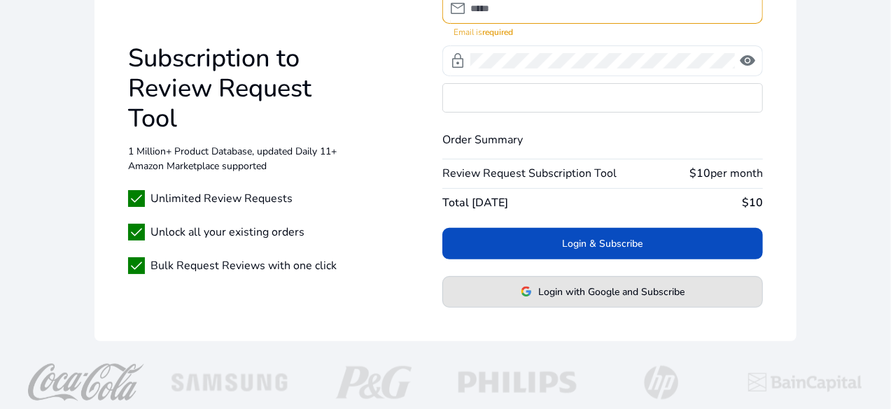
click at [597, 283] on button "Login with Google and Subscribe" at bounding box center [602, 291] width 321 height 31
click at [597, 283] on span at bounding box center [602, 292] width 319 height 34
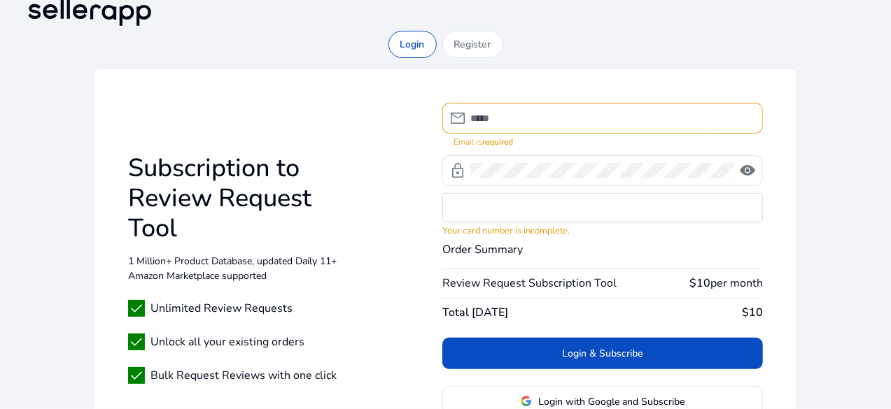
scroll to position [0, 0]
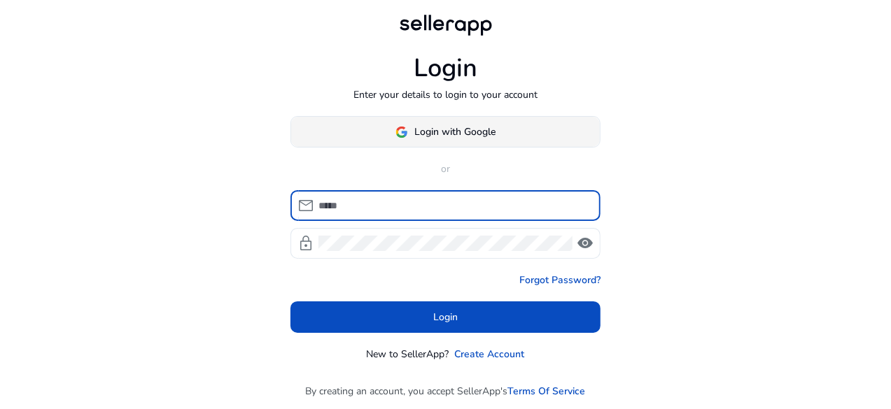
click at [472, 129] on span "Login with Google" at bounding box center [455, 132] width 81 height 15
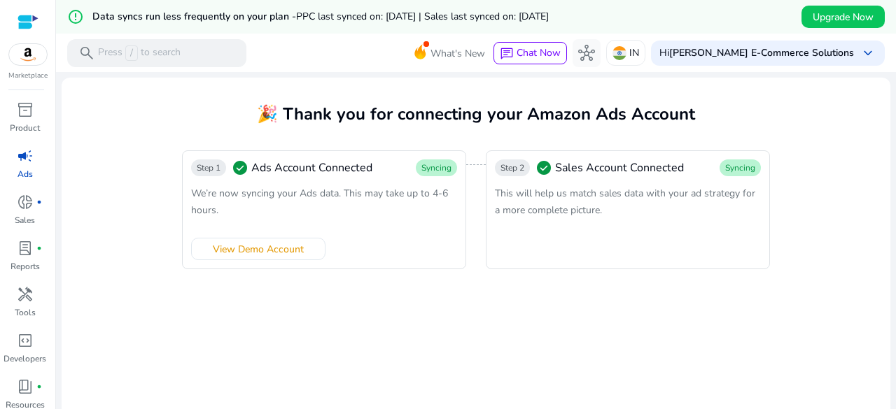
click at [22, 167] on div "campaign" at bounding box center [25, 156] width 39 height 22
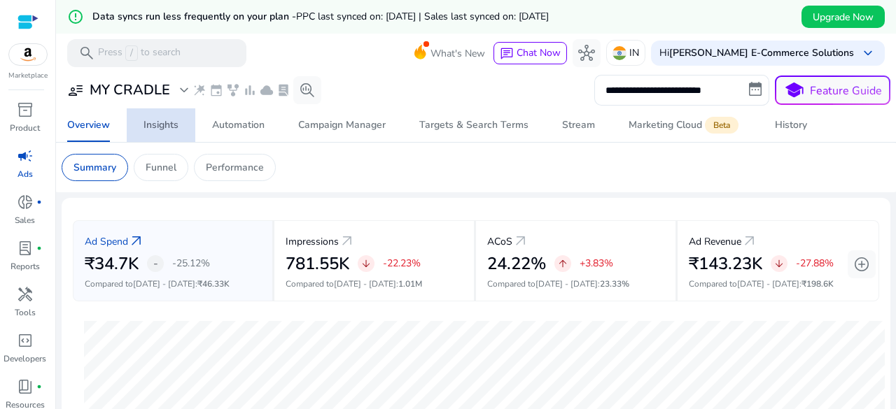
click at [186, 121] on link "Insights" at bounding box center [161, 125] width 69 height 34
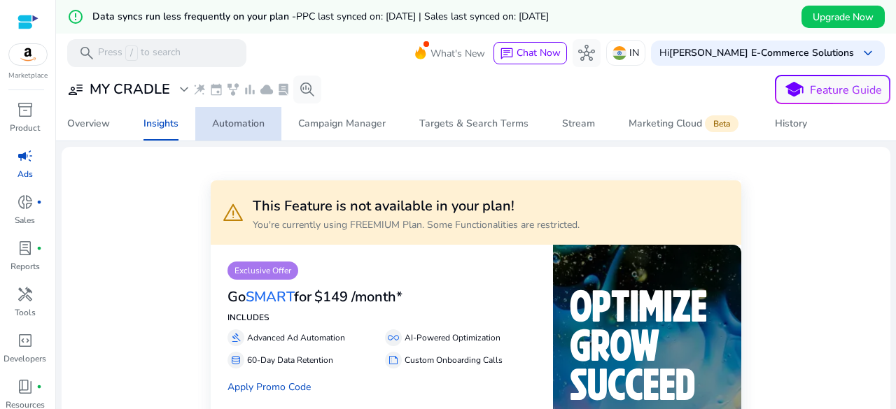
click at [255, 127] on div "Automation" at bounding box center [238, 124] width 52 height 10
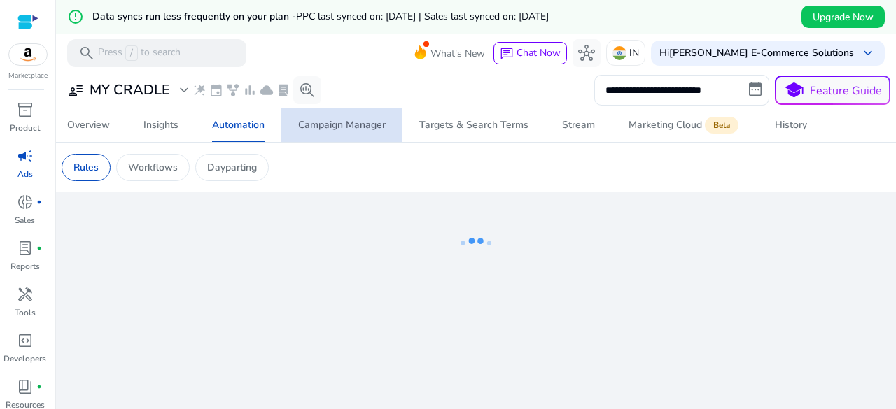
click at [316, 137] on span "Campaign Manager" at bounding box center [341, 125] width 87 height 34
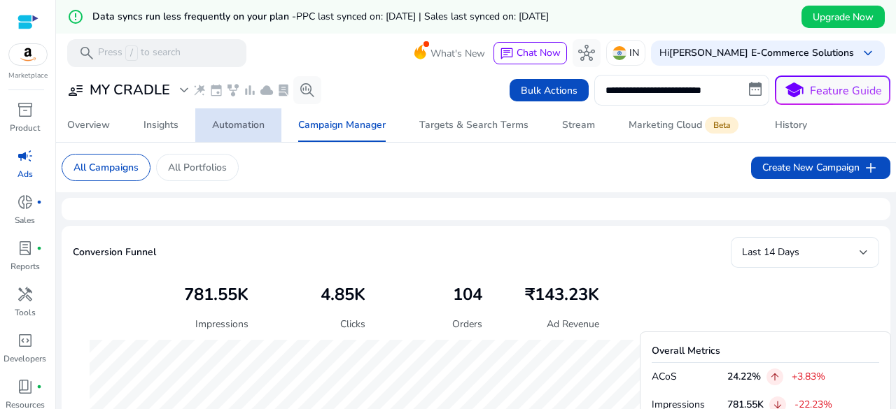
click at [260, 128] on div "Automation" at bounding box center [238, 125] width 52 height 10
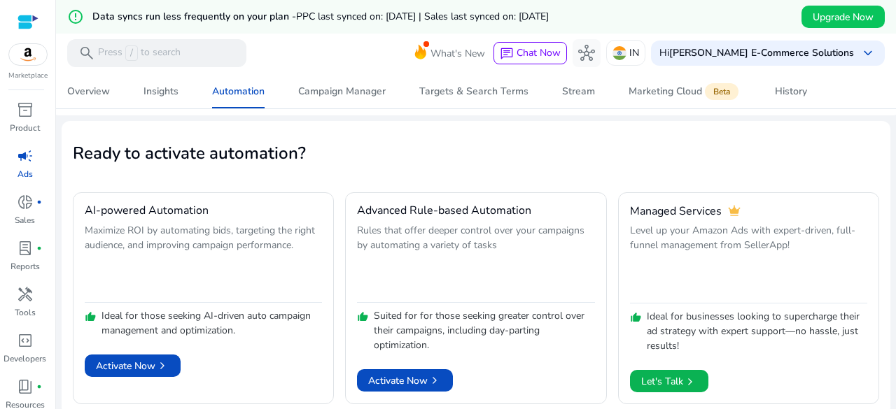
scroll to position [83, 0]
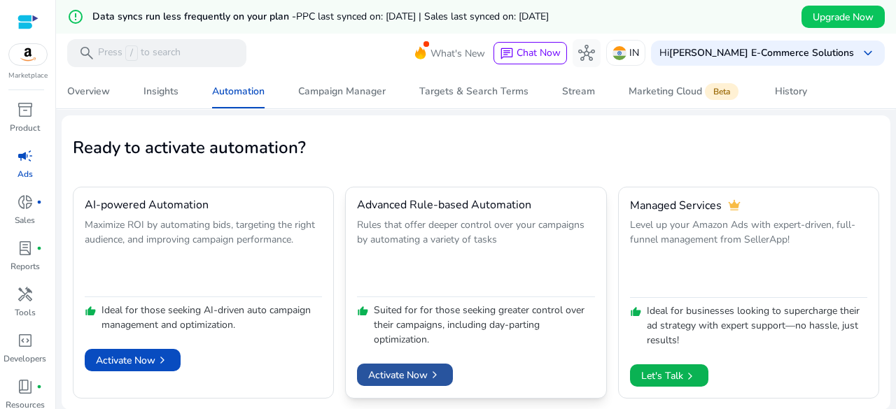
click at [412, 374] on span "Activate Now chevron_right" at bounding box center [404, 375] width 73 height 15
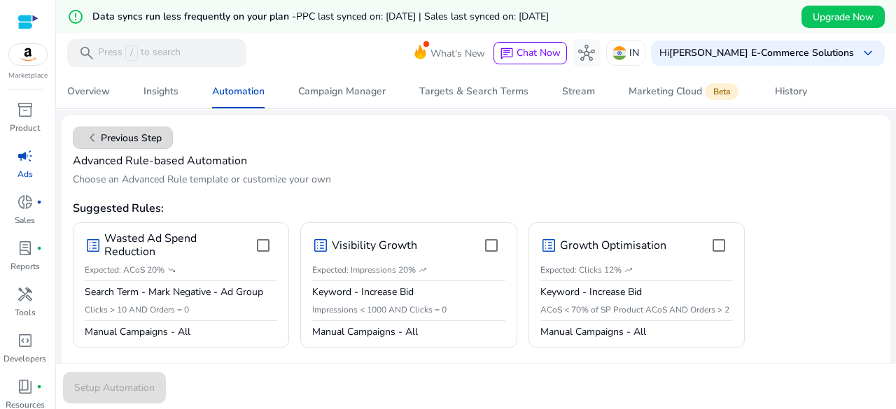
click at [140, 134] on span "chevron_left Previous Step" at bounding box center [123, 137] width 78 height 17
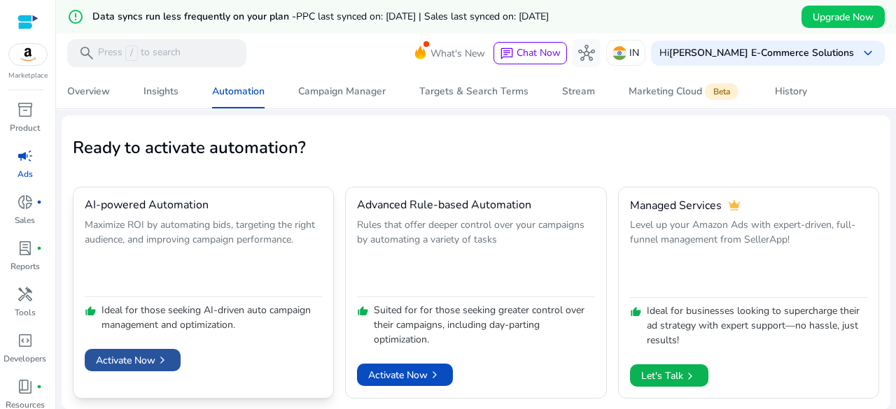
click at [134, 358] on span "Activate Now chevron_right" at bounding box center [132, 360] width 73 height 15
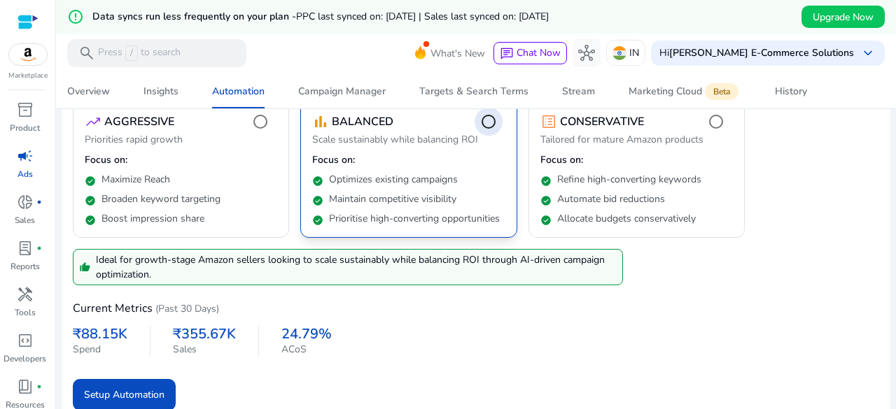
scroll to position [227, 0]
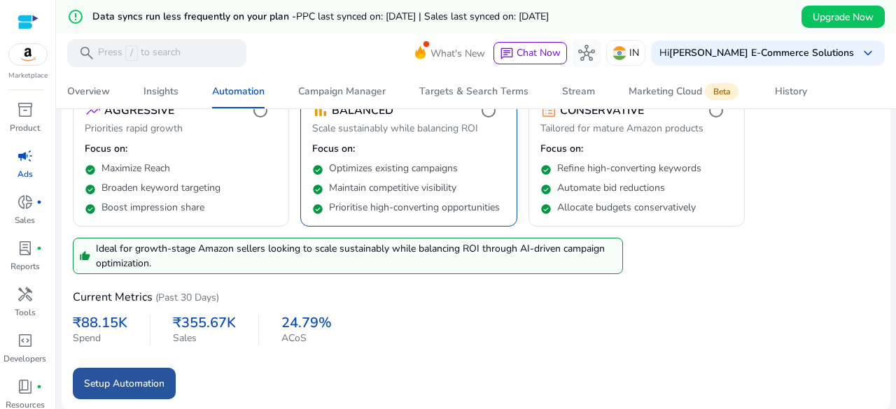
click at [132, 378] on span "Setup Automation" at bounding box center [124, 384] width 80 height 15
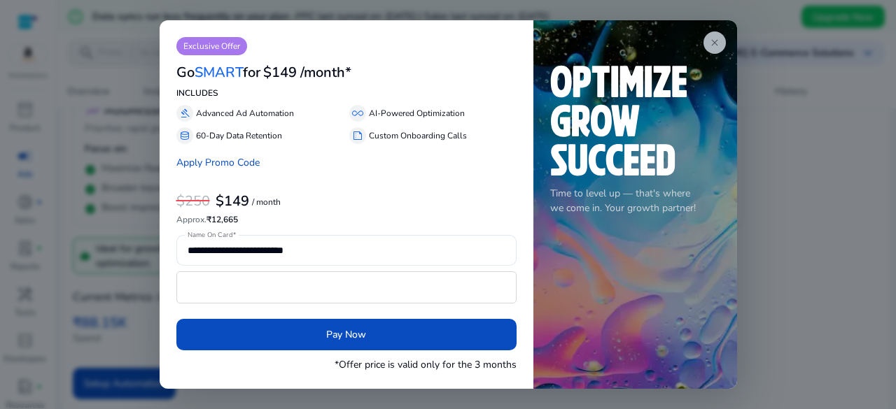
click at [717, 35] on app-icon "close" at bounding box center [714, 42] width 22 height 22
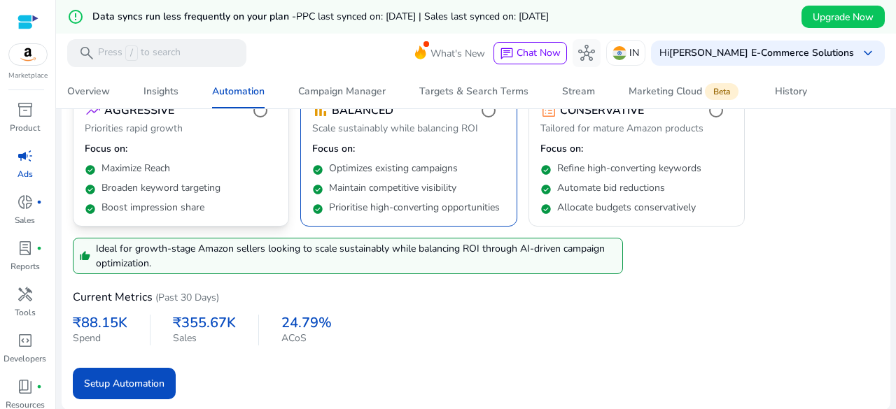
click at [246, 193] on div "check_circle Broaden keyword targeting" at bounding box center [181, 186] width 192 height 20
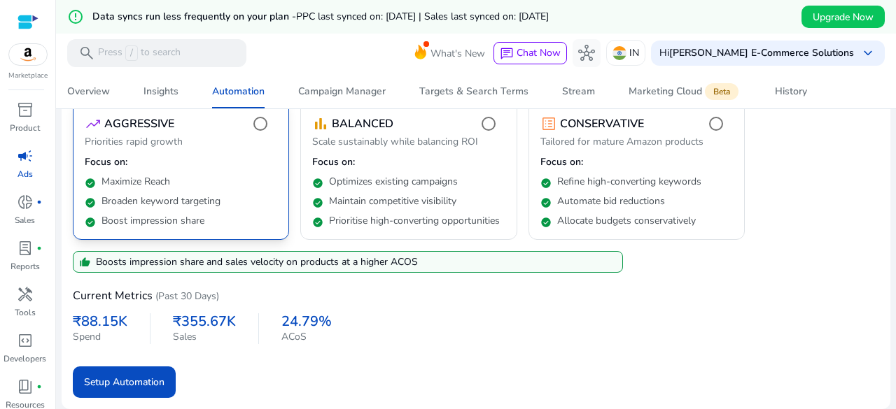
scroll to position [213, 0]
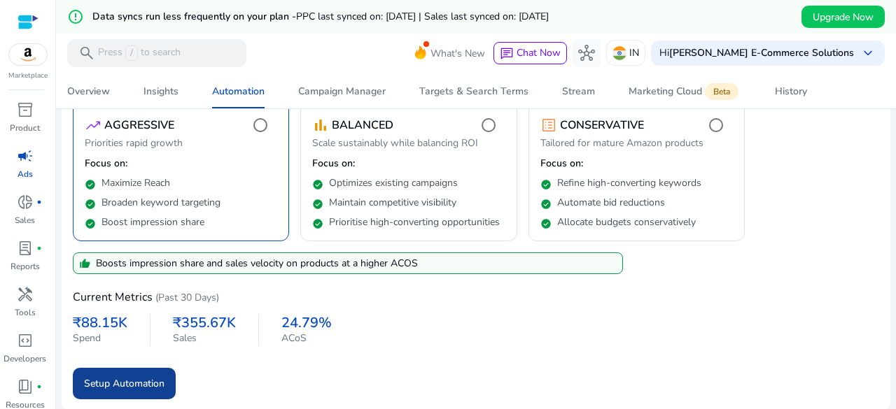
click at [129, 384] on span "Setup Automation" at bounding box center [124, 384] width 80 height 15
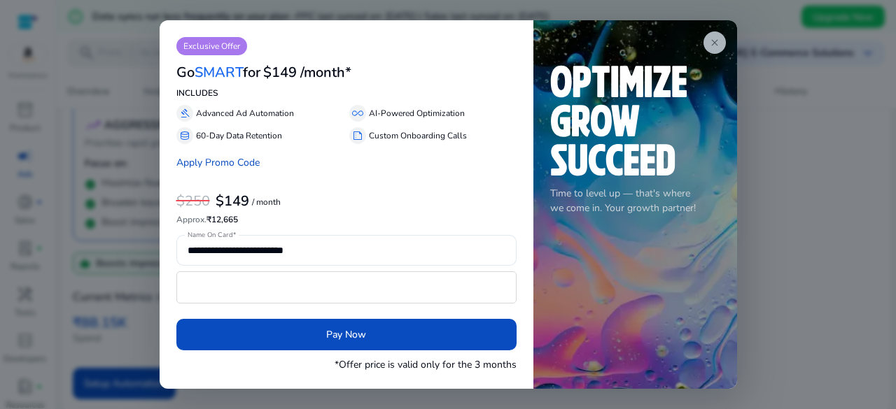
click at [708, 52] on app-icon "close" at bounding box center [714, 42] width 22 height 22
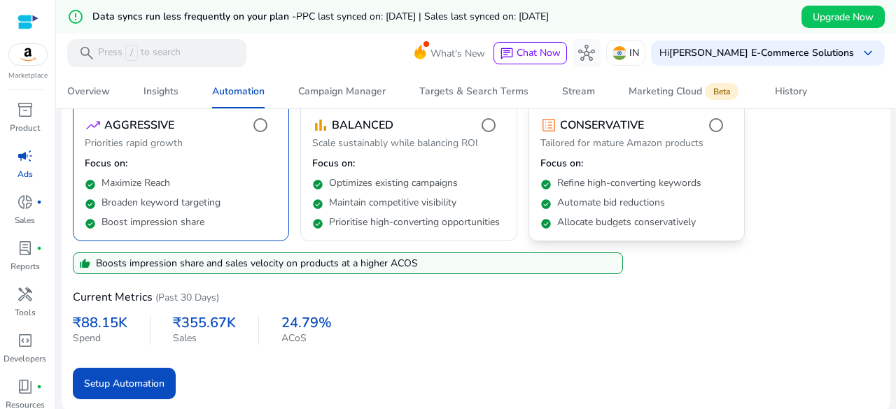
click at [647, 193] on div "check_circle Automate bid reductions" at bounding box center [636, 200] width 192 height 20
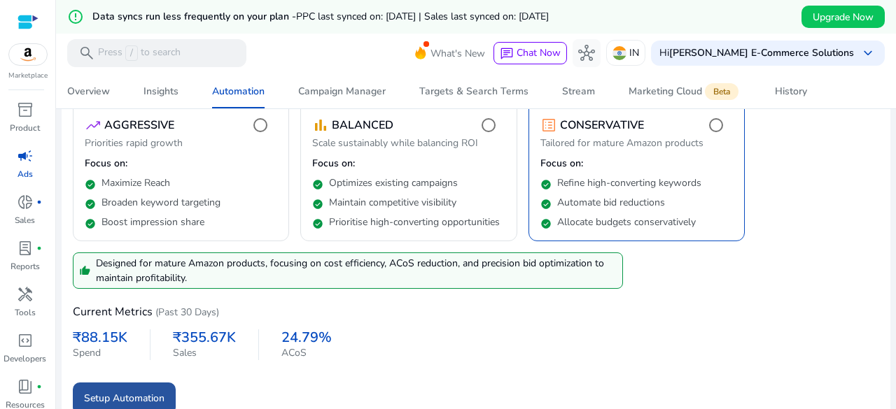
click at [111, 392] on span "Setup Automation" at bounding box center [124, 398] width 80 height 15
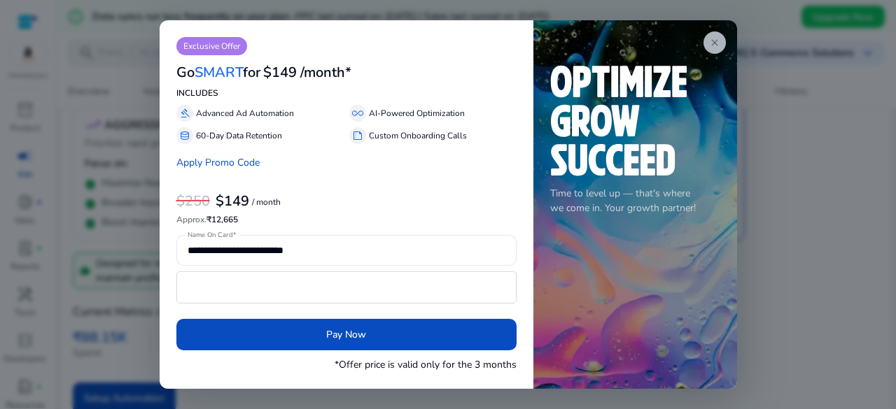
click at [711, 47] on span "close" at bounding box center [714, 42] width 11 height 11
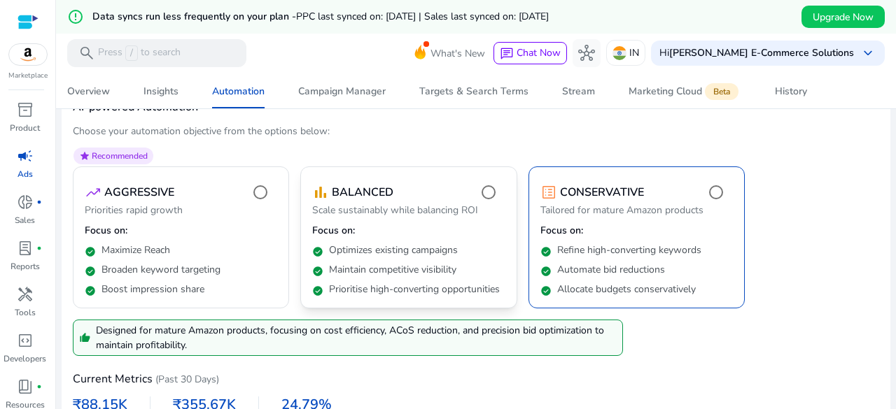
scroll to position [145, 0]
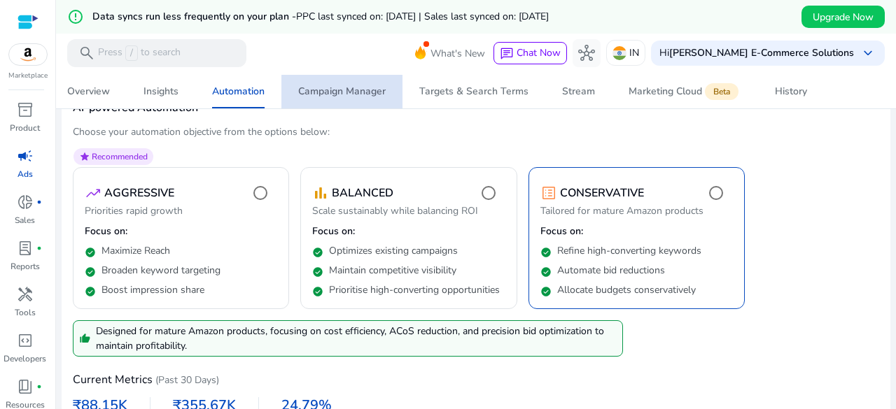
click at [353, 100] on span "Campaign Manager" at bounding box center [341, 92] width 87 height 34
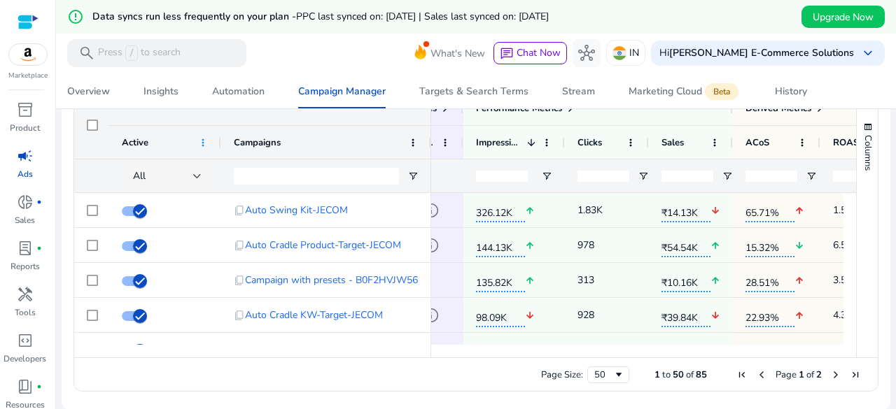
click at [199, 143] on span at bounding box center [202, 142] width 11 height 11
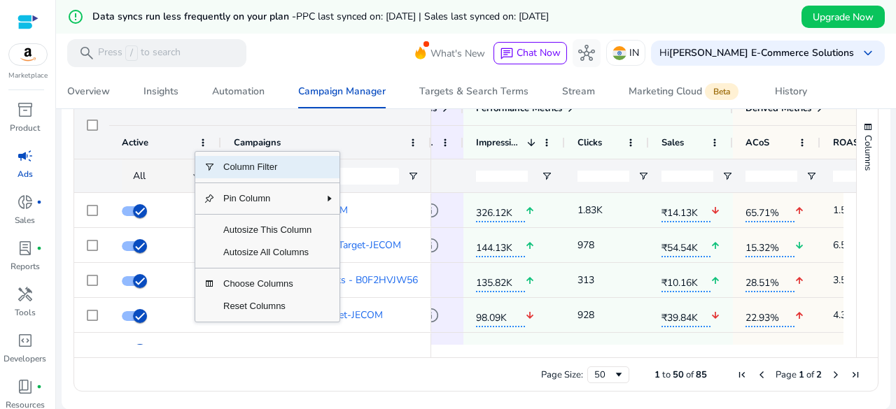
click at [261, 160] on span "Column Filter" at bounding box center [267, 167] width 105 height 22
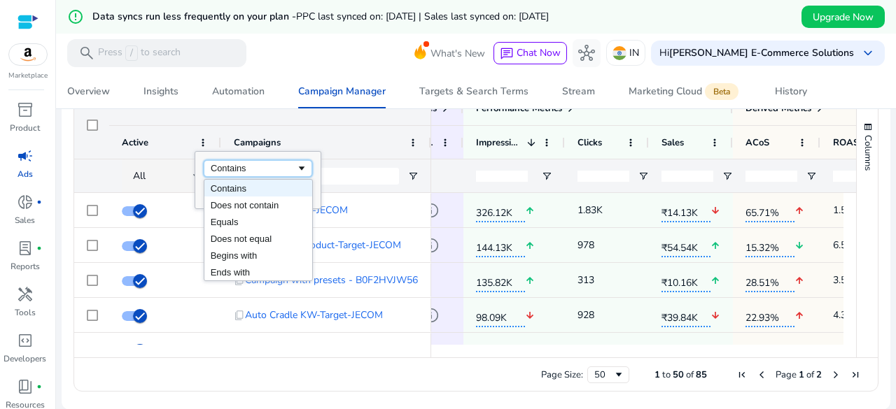
click at [259, 170] on div "Contains" at bounding box center [253, 168] width 85 height 10
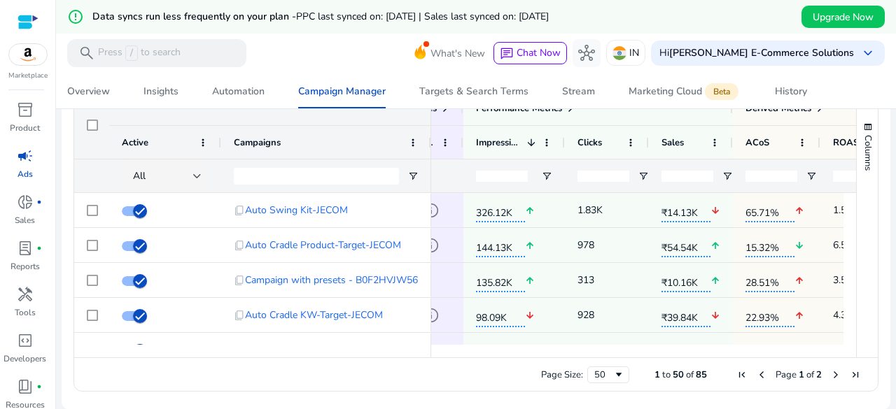
click at [371, 134] on div "Campaigns" at bounding box center [318, 142] width 169 height 26
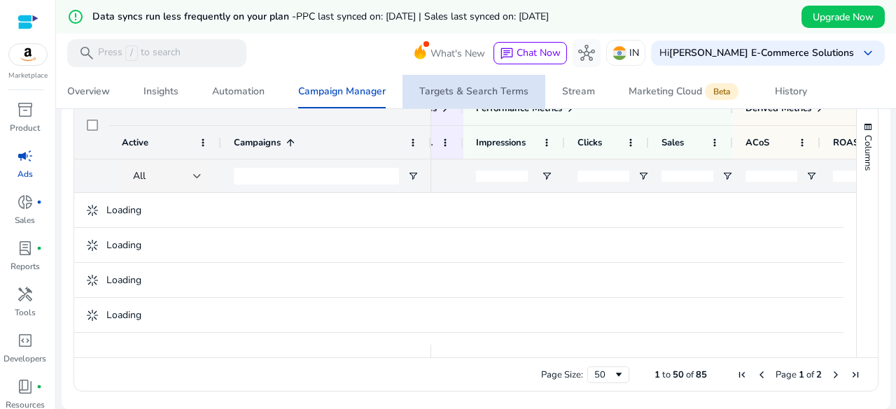
click at [496, 94] on div "Targets & Search Terms" at bounding box center [473, 92] width 109 height 10
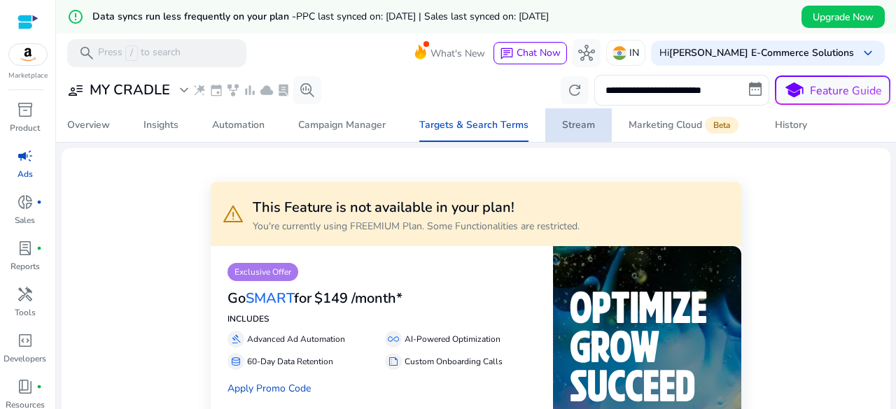
click at [563, 122] on div "Stream" at bounding box center [578, 125] width 33 height 10
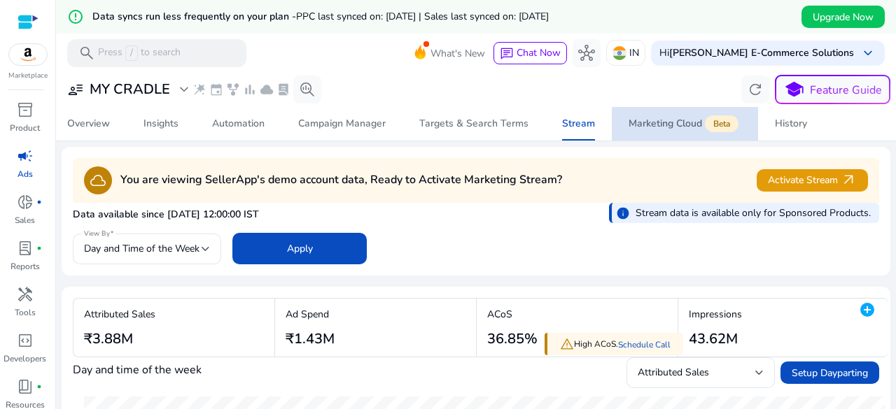
click at [629, 120] on div "Marketing Cloud Beta" at bounding box center [685, 123] width 113 height 11
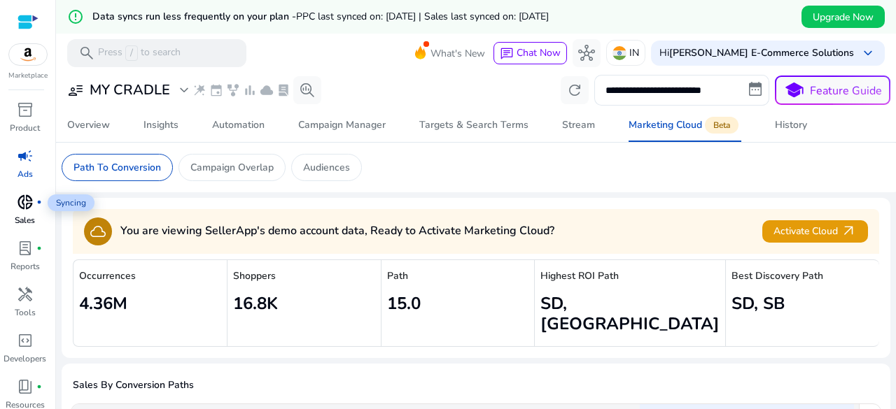
click at [27, 199] on span "donut_small" at bounding box center [25, 202] width 17 height 17
